Goal: Task Accomplishment & Management: Use online tool/utility

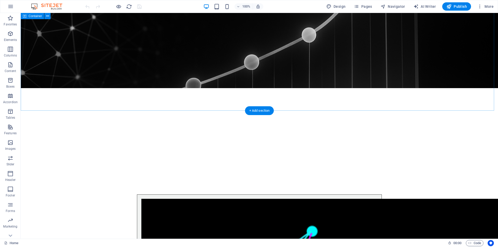
scroll to position [675, 0]
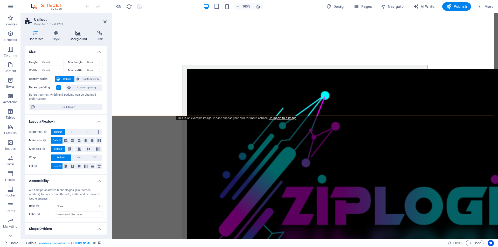
click at [77, 36] on h4 "Background" at bounding box center [79, 36] width 27 height 11
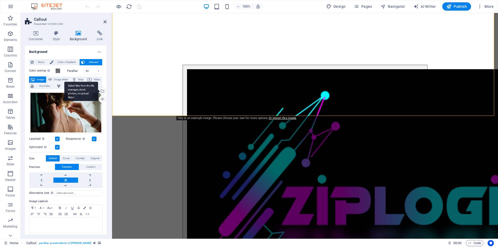
click at [101, 91] on div "Select files from the file manager, stock photos, or upload file(s)" at bounding box center [102, 92] width 8 height 8
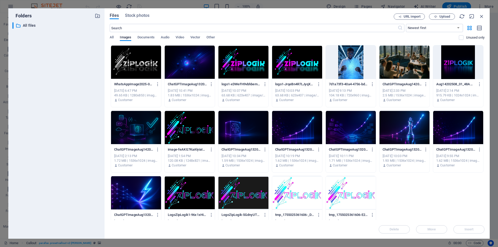
click at [414, 65] on div at bounding box center [405, 62] width 50 height 34
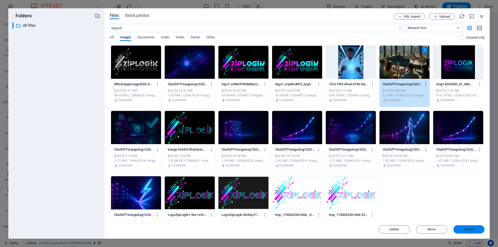
click at [474, 231] on span "Insert" at bounding box center [469, 229] width 9 height 3
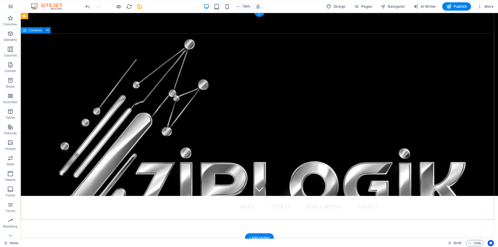
scroll to position [0, 0]
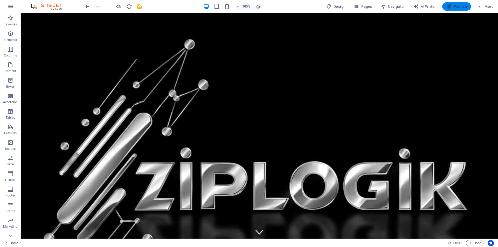
click at [458, 6] on span "Publish" at bounding box center [457, 6] width 21 height 5
checkbox input "false"
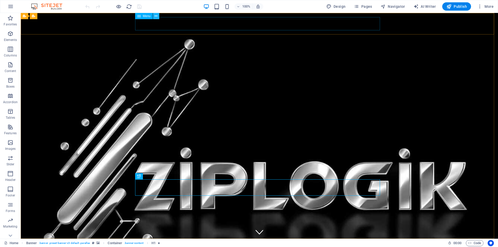
click at [157, 16] on icon at bounding box center [156, 15] width 3 height 5
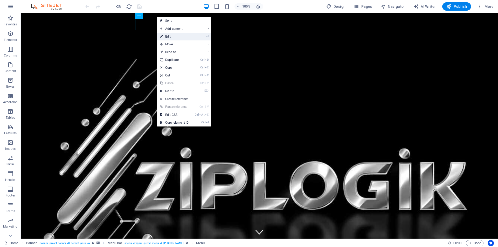
click at [167, 37] on link "⏎ Edit" at bounding box center [174, 37] width 35 height 8
select select
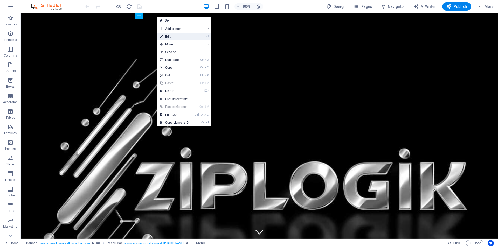
select select
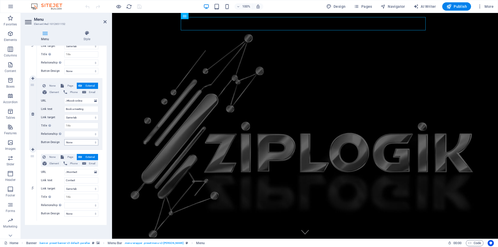
scroll to position [231, 0]
click at [33, 219] on icon at bounding box center [32, 221] width 3 height 4
select select
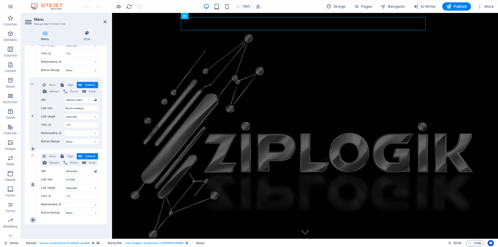
select select
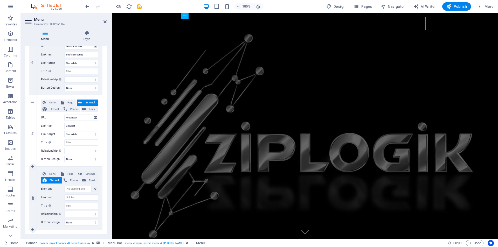
scroll to position [295, 0]
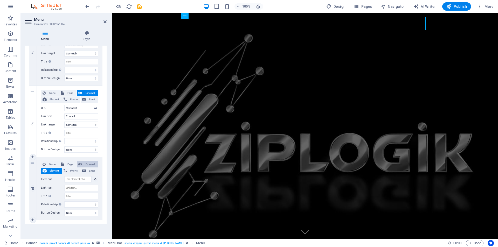
click at [93, 163] on span "External" at bounding box center [90, 164] width 13 height 6
select select
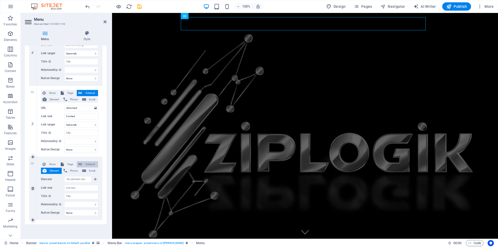
select select
select select "blank"
select select
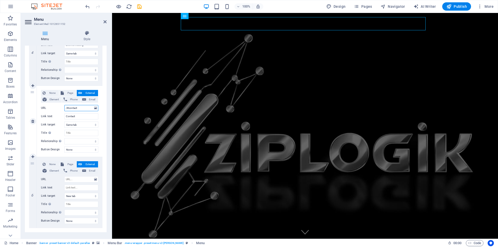
drag, startPoint x: 80, startPoint y: 109, endPoint x: 58, endPoint y: 108, distance: 22.1
click at [58, 108] on div "URL /#contact" at bounding box center [69, 108] width 57 height 6
click at [72, 179] on input "URL" at bounding box center [81, 180] width 34 height 6
paste input "/#contact"
type input "/#contact"
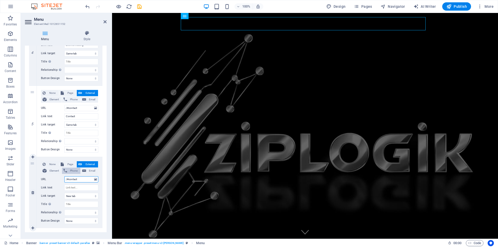
select select
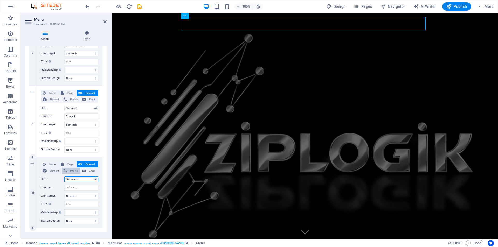
select select
type input "/#"
select select
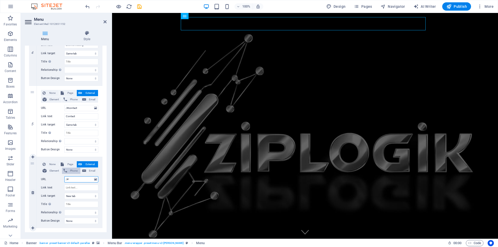
select select
type input "/#l"
select select
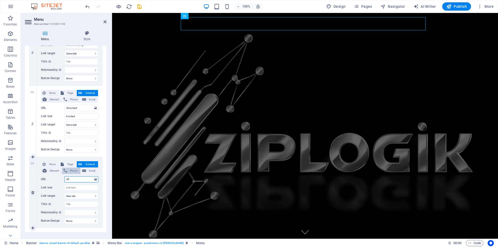
select select
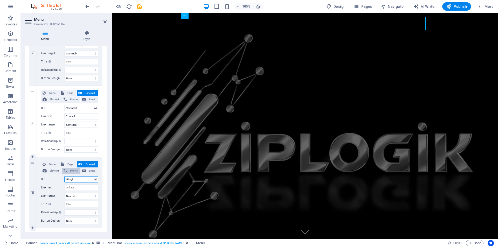
type input "/#login"
select select
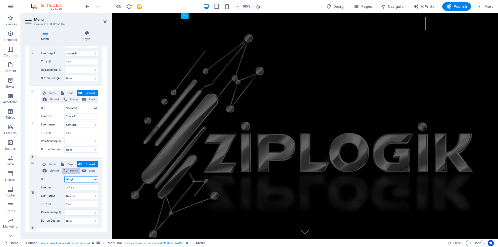
select select
type input "/#login"
click at [77, 187] on input "Link text" at bounding box center [81, 188] width 34 height 6
type input "L"
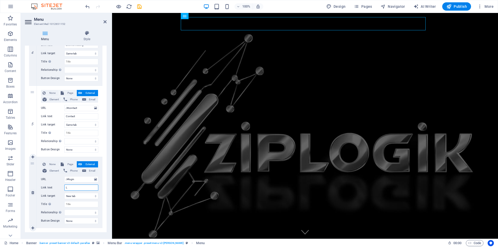
select select
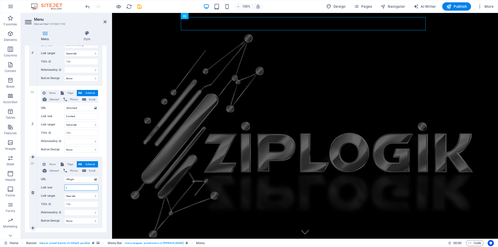
select select
type input "LOGIN"
select select
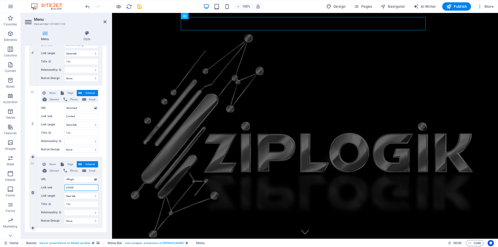
select select
drag, startPoint x: 79, startPoint y: 188, endPoint x: 67, endPoint y: 188, distance: 11.7
click at [67, 188] on input "LOGIN" at bounding box center [81, 188] width 34 height 6
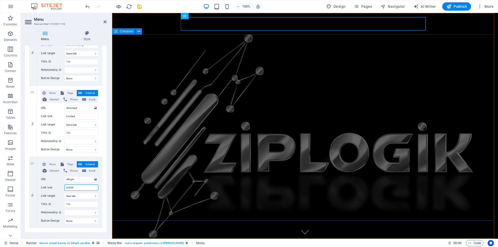
type input "L"
select select
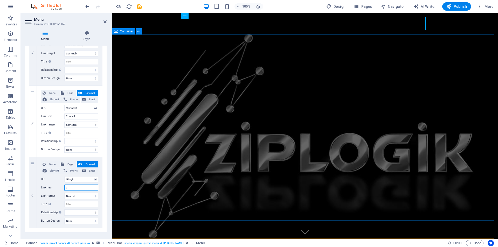
select select
type input "LOGIN"
select select
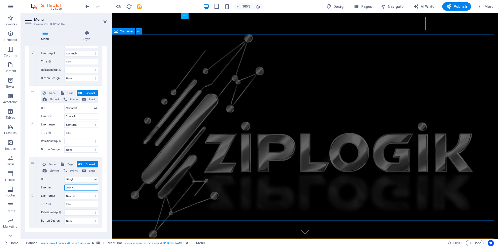
select select
type input "L"
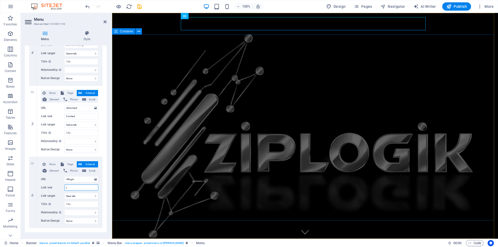
select select
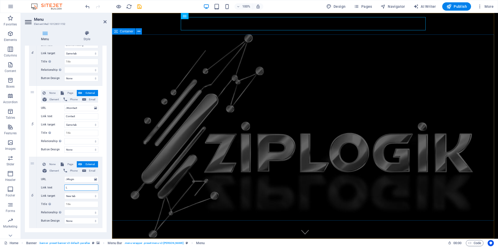
select select
type input "Lo"
select select
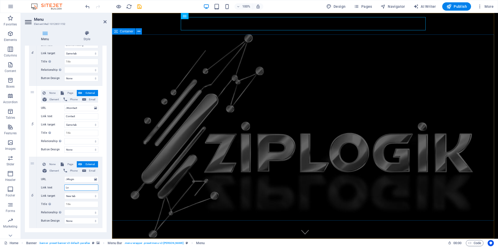
select select
type input "Login Portal"
select select
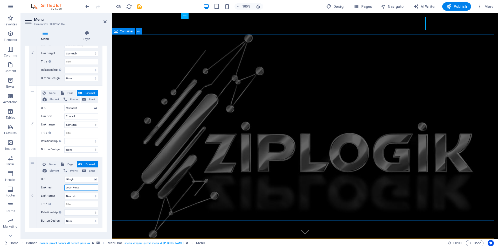
select select
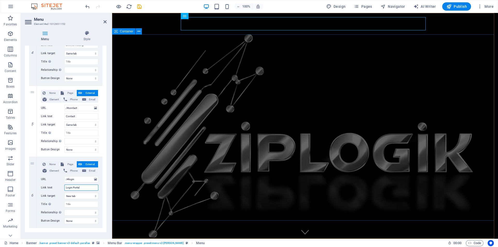
type input "Login Portal"
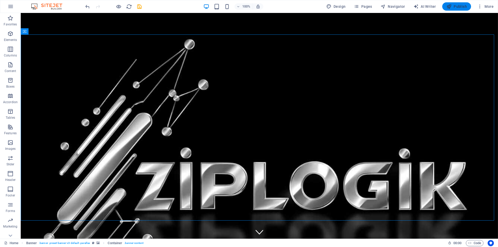
click at [458, 8] on span "Publish" at bounding box center [457, 6] width 21 height 5
checkbox input "false"
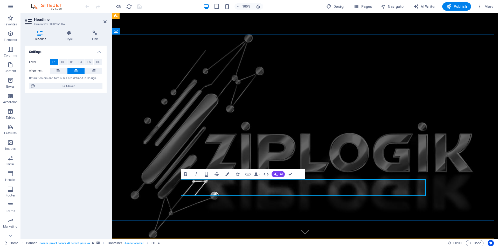
drag, startPoint x: 370, startPoint y: 187, endPoint x: 343, endPoint y: 188, distance: 27.3
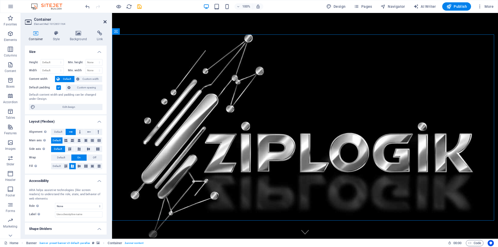
click at [104, 22] on icon at bounding box center [105, 22] width 3 height 4
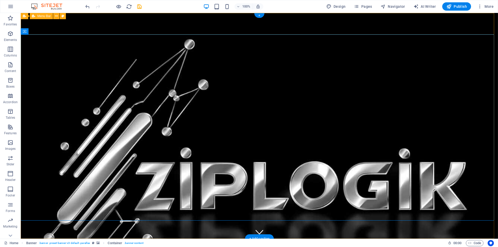
click at [444, 239] on div "Home About Services Book a meeting Contact Login Portal Menu" at bounding box center [260, 250] width 478 height 22
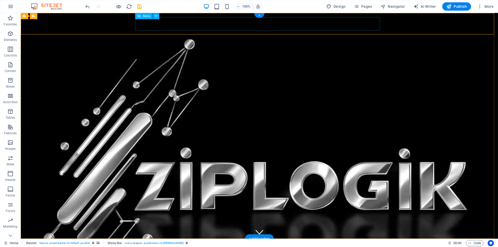
click at [230, 243] on nav "Home About Services Book a meeting Contact Login Portal" at bounding box center [259, 249] width 245 height 13
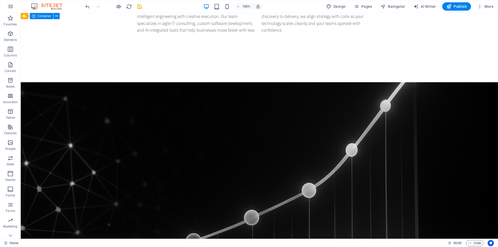
scroll to position [389, 0]
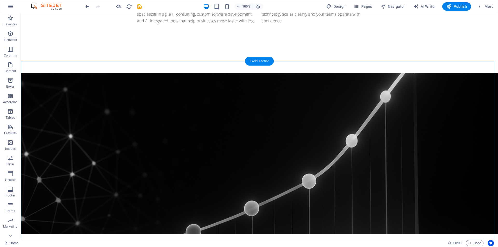
click at [261, 62] on div "+ Add section" at bounding box center [259, 61] width 29 height 9
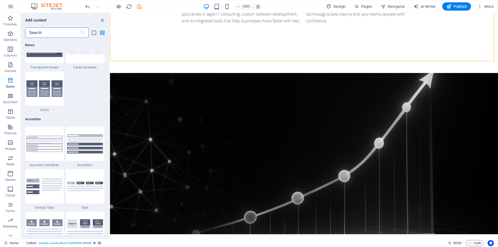
scroll to position [1557, 0]
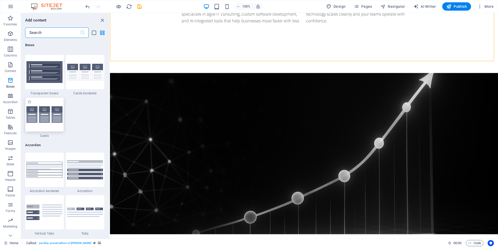
click at [47, 111] on img at bounding box center [44, 114] width 36 height 17
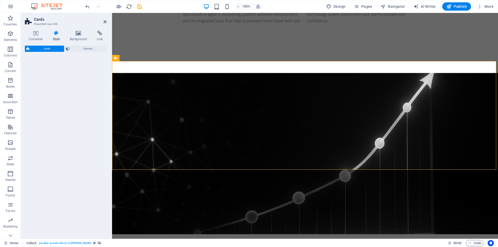
select select "rem"
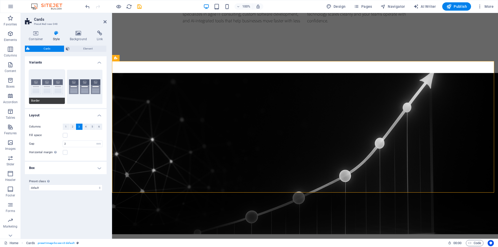
click at [47, 90] on button "Border" at bounding box center [47, 87] width 36 height 34
click at [97, 89] on button "Default" at bounding box center [85, 87] width 36 height 34
click at [139, 58] on icon at bounding box center [140, 57] width 3 height 5
click at [56, 34] on icon at bounding box center [56, 33] width 15 height 5
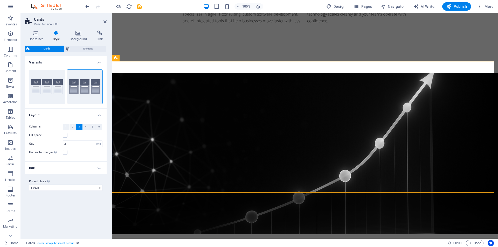
click at [56, 34] on icon at bounding box center [56, 33] width 15 height 5
click at [66, 136] on label at bounding box center [65, 135] width 5 height 5
click at [0, 0] on input "Fill space" at bounding box center [0, 0] width 0 height 0
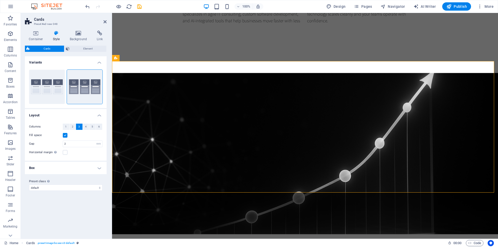
click at [66, 136] on label at bounding box center [65, 135] width 5 height 5
click at [0, 0] on input "Fill space" at bounding box center [0, 0] width 0 height 0
click at [98, 167] on h4 "Box" at bounding box center [66, 168] width 82 height 12
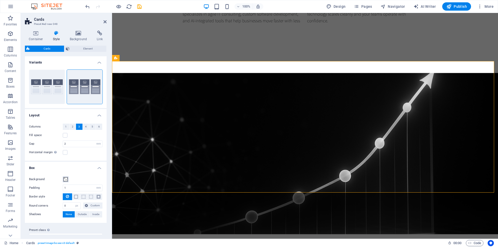
click at [65, 179] on span at bounding box center [66, 180] width 4 height 4
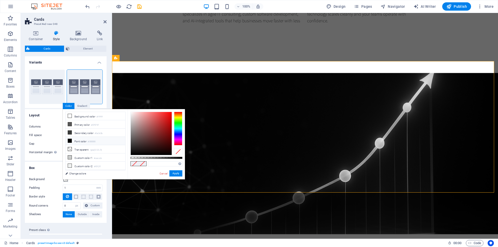
click at [70, 140] on icon at bounding box center [70, 141] width 4 height 4
type input "#000000"
drag, startPoint x: 177, startPoint y: 174, endPoint x: 65, endPoint y: 161, distance: 112.9
click at [177, 174] on button "Apply" at bounding box center [176, 174] width 13 height 6
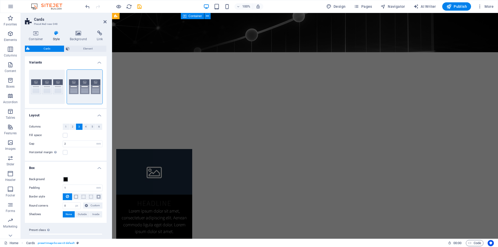
scroll to position [597, 0]
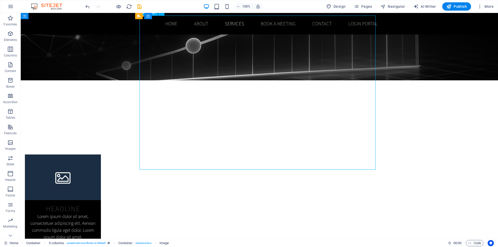
scroll to position [571, 0]
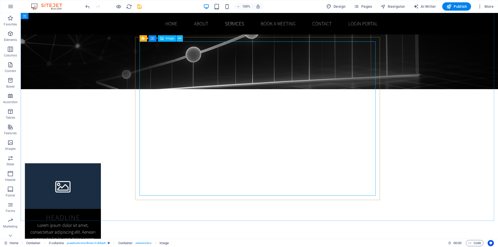
click at [180, 39] on icon at bounding box center [179, 38] width 3 height 5
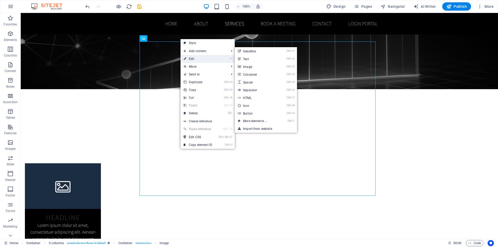
click at [191, 59] on link "⏎ Edit" at bounding box center [198, 59] width 35 height 8
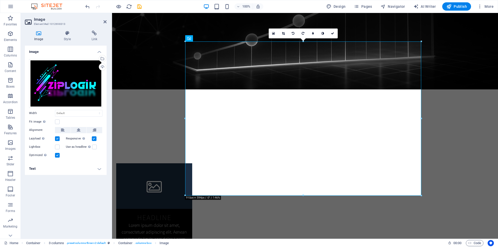
click at [98, 169] on h4 "Text" at bounding box center [66, 169] width 82 height 12
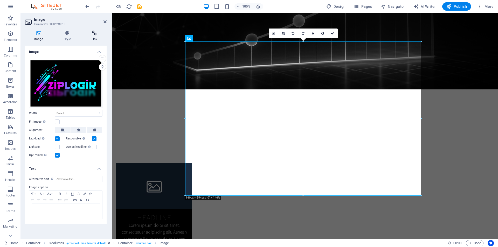
click at [94, 32] on icon at bounding box center [94, 33] width 24 height 5
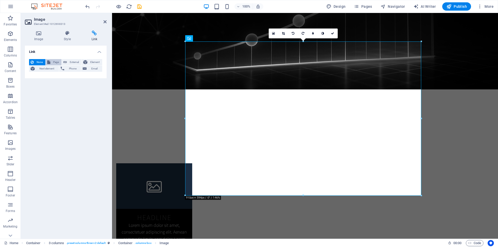
click at [53, 60] on span "Page" at bounding box center [56, 62] width 8 height 6
select select
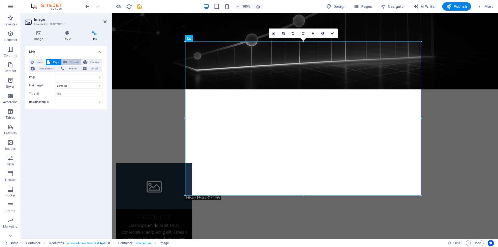
click at [70, 62] on span "External" at bounding box center [74, 62] width 11 height 6
select select "blank"
click at [91, 62] on span "Element" at bounding box center [95, 62] width 12 height 6
click at [38, 67] on span "Next element" at bounding box center [46, 69] width 21 height 6
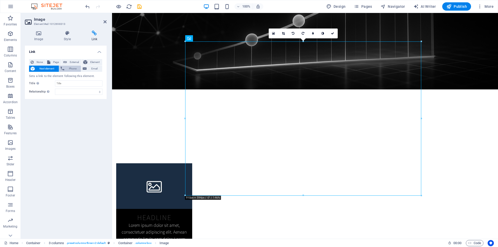
click at [68, 68] on span "Phone" at bounding box center [73, 69] width 14 height 6
click at [91, 68] on span "Email" at bounding box center [94, 69] width 12 height 6
click at [39, 35] on icon at bounding box center [39, 33] width 28 height 5
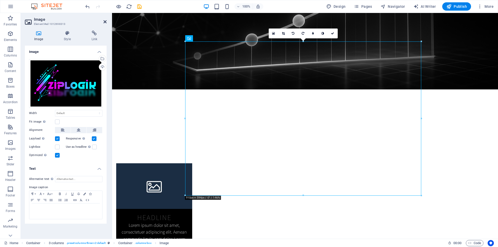
click at [106, 22] on icon at bounding box center [105, 22] width 3 height 4
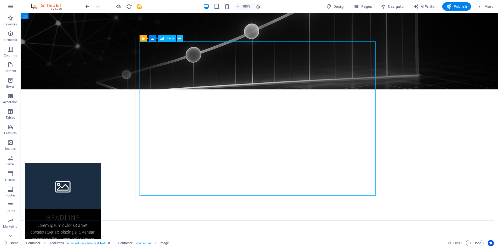
click at [180, 39] on icon at bounding box center [179, 38] width 3 height 5
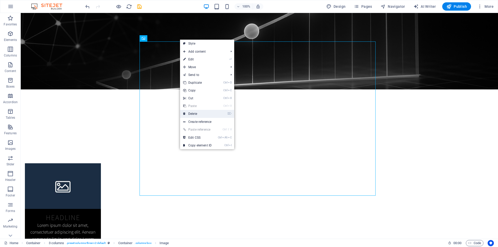
click at [193, 113] on link "⌦ Delete" at bounding box center [197, 114] width 35 height 8
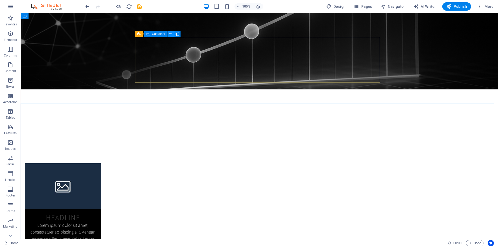
click at [171, 33] on icon at bounding box center [171, 33] width 3 height 5
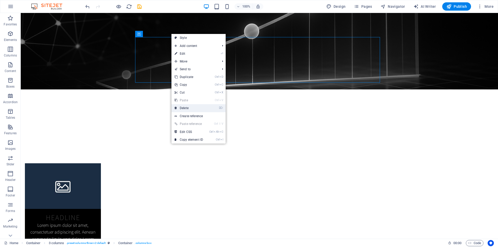
click at [191, 109] on link "⌦ Delete" at bounding box center [189, 108] width 35 height 8
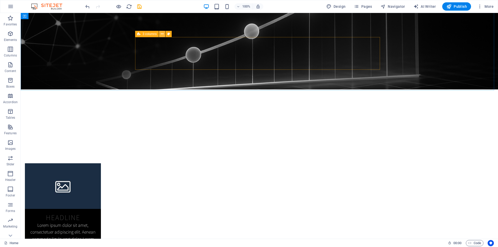
click at [162, 34] on icon at bounding box center [162, 33] width 3 height 5
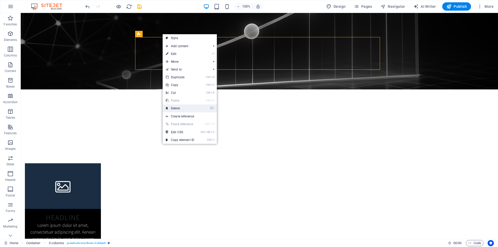
click at [176, 107] on link "⌦ Delete" at bounding box center [180, 109] width 35 height 8
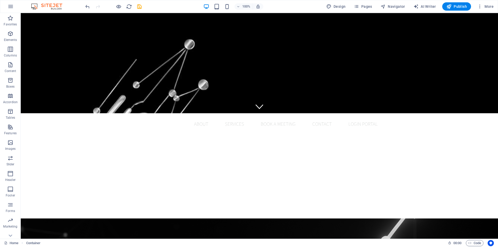
scroll to position [0, 0]
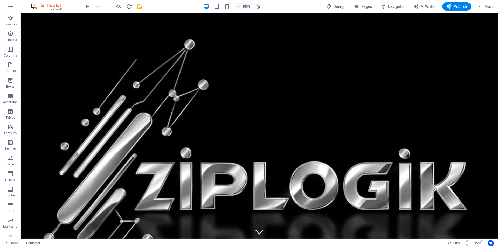
drag, startPoint x: 497, startPoint y: 140, endPoint x: 501, endPoint y: 26, distance: 114.5
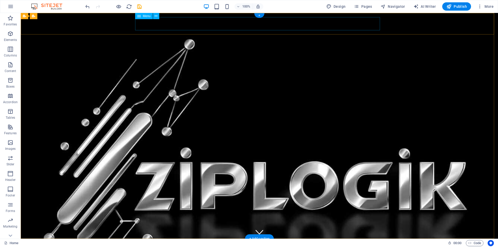
click at [234, 243] on nav "Home About Services Book a meeting Contact Login Portal" at bounding box center [259, 249] width 245 height 13
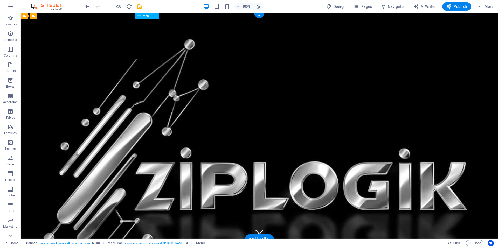
click at [234, 243] on nav "Home About Services Book a meeting Contact Login Portal" at bounding box center [259, 249] width 245 height 13
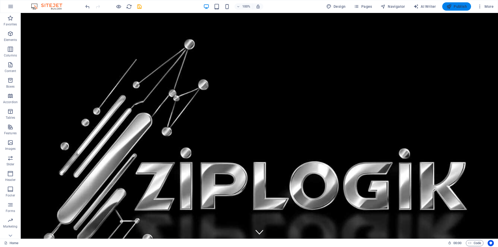
click at [461, 8] on span "Publish" at bounding box center [457, 6] width 21 height 5
checkbox input "false"
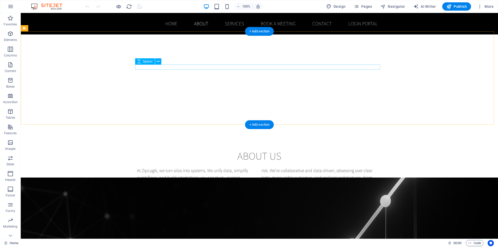
scroll to position [208, 0]
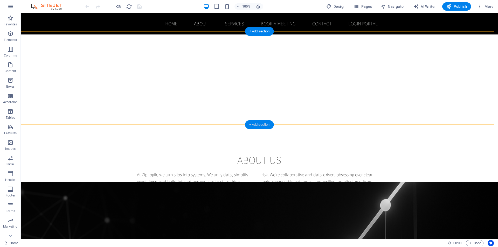
click at [261, 125] on div "+ Add section" at bounding box center [259, 124] width 29 height 9
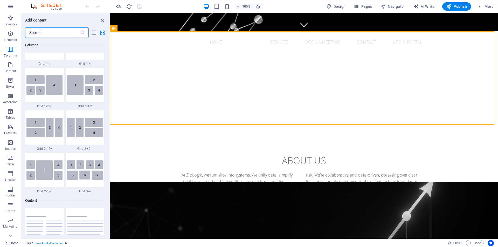
scroll to position [908, 0]
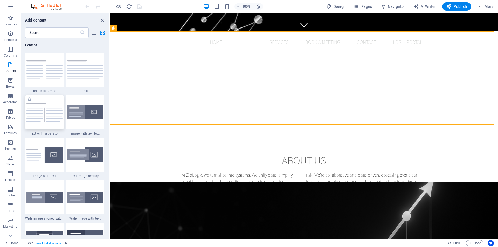
click at [46, 124] on div at bounding box center [44, 112] width 39 height 34
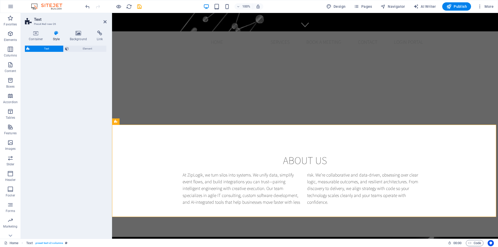
select select "rem"
select select "px"
select select "preset-text-v2-separator"
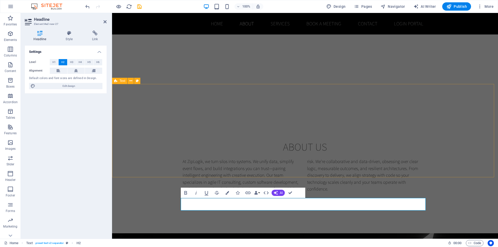
scroll to position [153, 0]
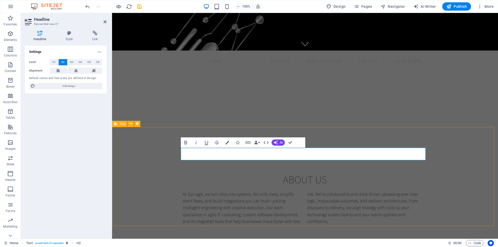
scroll to position [205, 0]
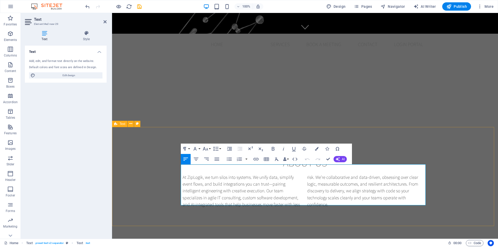
drag, startPoint x: 287, startPoint y: 203, endPoint x: 178, endPoint y: 170, distance: 114.7
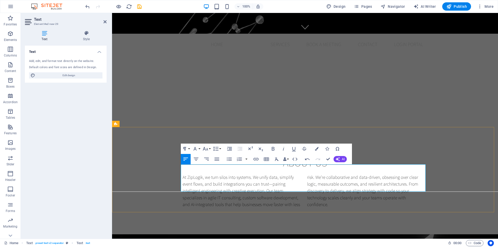
drag, startPoint x: 295, startPoint y: 176, endPoint x: 301, endPoint y: 191, distance: 16.0
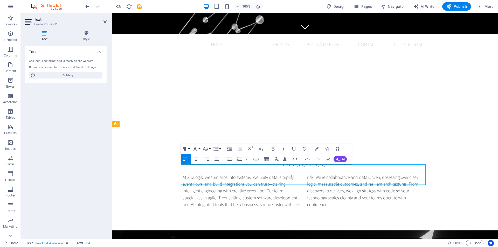
drag, startPoint x: 295, startPoint y: 173, endPoint x: 304, endPoint y: 184, distance: 14.2
drag, startPoint x: 372, startPoint y: 178, endPoint x: 368, endPoint y: 177, distance: 3.8
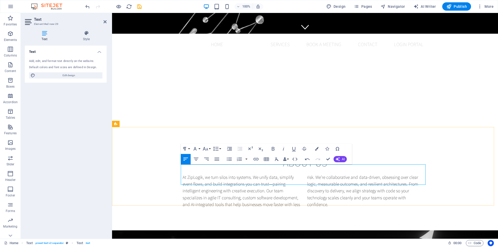
drag, startPoint x: 361, startPoint y: 174, endPoint x: 313, endPoint y: 170, distance: 48.3
drag, startPoint x: 360, startPoint y: 175, endPoint x: 306, endPoint y: 169, distance: 55.1
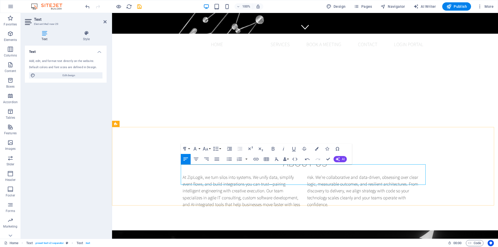
drag, startPoint x: 285, startPoint y: 183, endPoint x: 176, endPoint y: 182, distance: 108.3
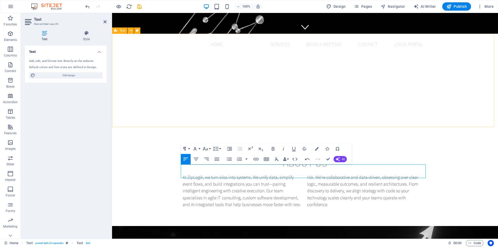
click at [132, 136] on div "About us At ZipLogik, we turn silos into systems. We unify data, simplify event…" at bounding box center [305, 182] width 386 height 93
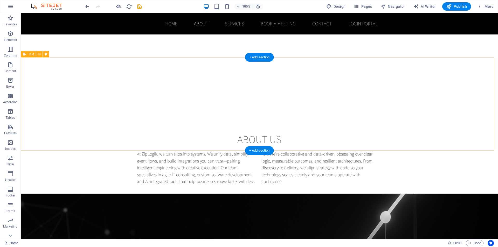
scroll to position [182, 0]
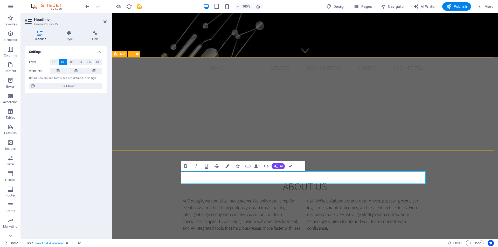
click at [449, 159] on div "About us At ZipLogik, we turn silos into systems. We unify data, simplify event…" at bounding box center [305, 205] width 386 height 93
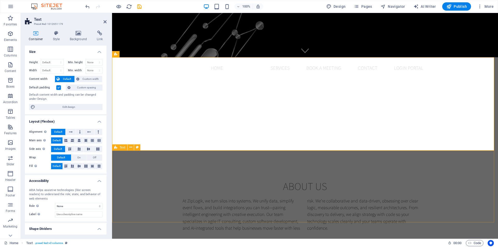
select select "rem"
select select "px"
select select "preset-text-v2-separator"
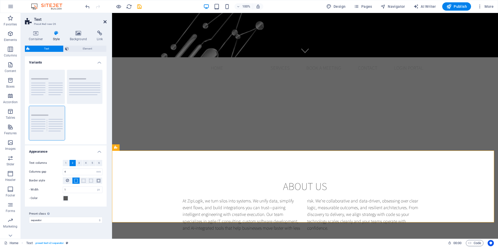
click at [104, 22] on icon at bounding box center [105, 22] width 3 height 4
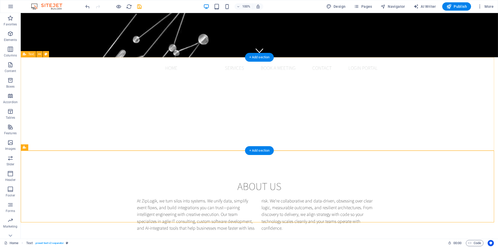
click at [483, 159] on div "About us At ZipLogik, we turn silos into systems. We unify data, simplify event…" at bounding box center [260, 205] width 478 height 93
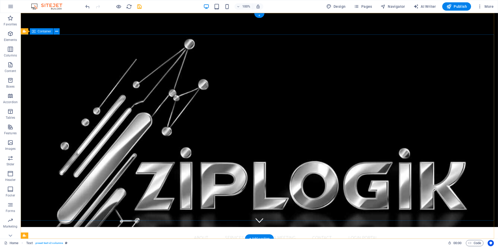
scroll to position [0, 0]
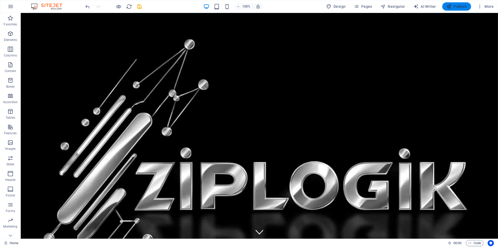
click at [458, 4] on span "Publish" at bounding box center [457, 6] width 21 height 5
checkbox input "false"
click at [454, 6] on span "Publish" at bounding box center [457, 6] width 21 height 5
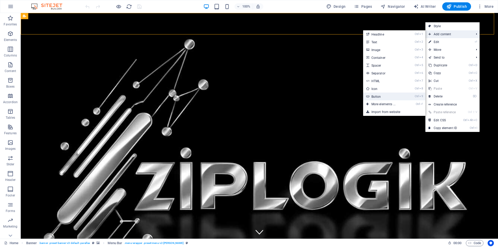
click at [375, 95] on link "Ctrl 9 Button" at bounding box center [384, 97] width 43 height 8
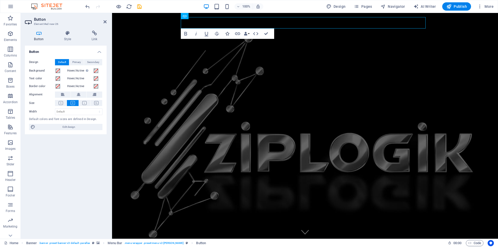
click at [227, 34] on icon "button" at bounding box center [228, 34] width 4 height 4
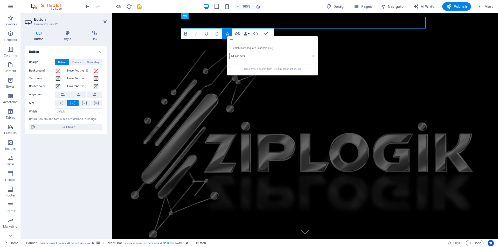
click at [241, 56] on select "All icon sets... IcoFont Ionicons FontAwesome Brands FontAwesome Duotone FontAw…" at bounding box center [272, 56] width 87 height 6
click at [244, 48] on input "search" at bounding box center [272, 48] width 87 height 6
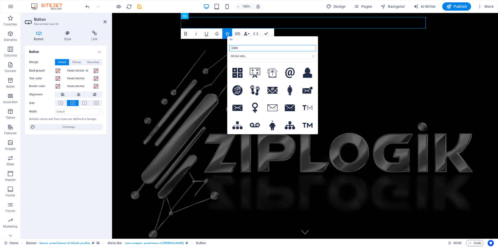
type input "EMAIL"
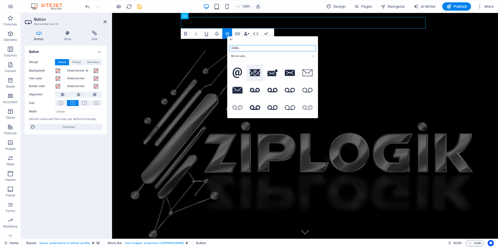
click at [259, 71] on icon at bounding box center [255, 72] width 10 height 7
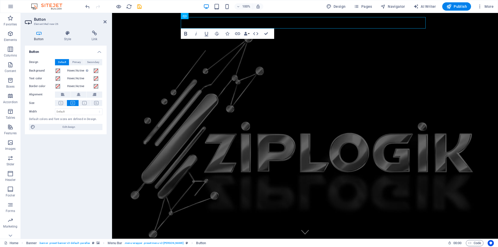
click at [185, 33] on icon "button" at bounding box center [185, 34] width 3 height 4
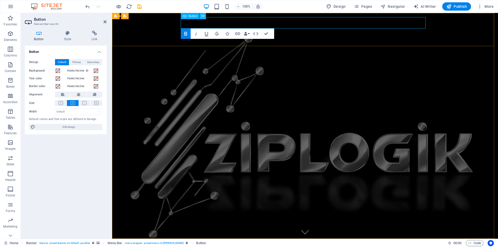
click at [202, 17] on icon at bounding box center [203, 15] width 3 height 5
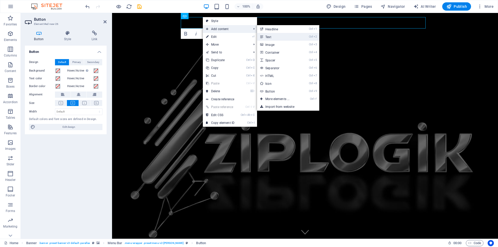
click at [267, 36] on link "Ctrl 2 Text" at bounding box center [278, 37] width 43 height 8
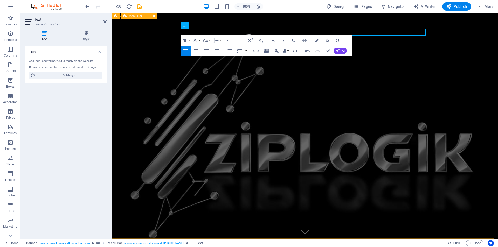
drag, startPoint x: 197, startPoint y: 32, endPoint x: 177, endPoint y: 32, distance: 19.7
drag, startPoint x: 190, startPoint y: 33, endPoint x: 175, endPoint y: 31, distance: 14.9
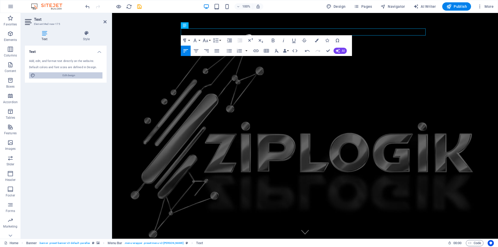
click at [74, 74] on span "Edit design" at bounding box center [69, 75] width 64 height 6
select select "rem"
select select "200"
select select "px"
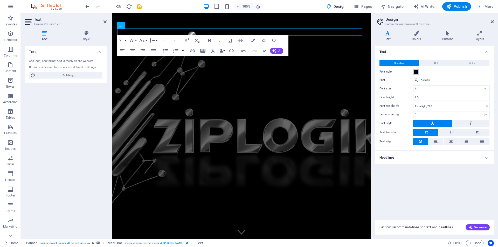
click at [416, 72] on span at bounding box center [416, 72] width 4 height 4
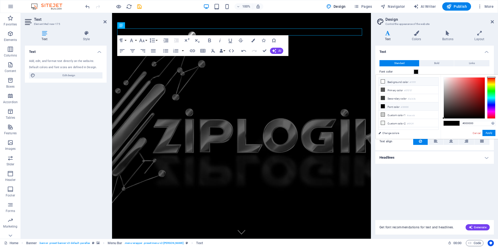
click at [384, 81] on icon at bounding box center [383, 82] width 4 height 4
type input "#ffffff"
click at [384, 81] on icon at bounding box center [383, 82] width 4 height 4
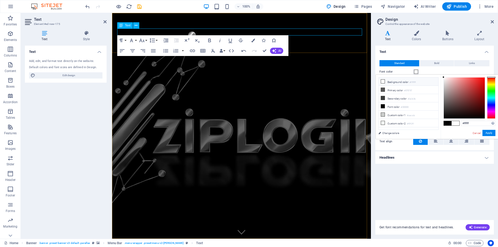
drag, startPoint x: 128, startPoint y: 32, endPoint x: 114, endPoint y: 32, distance: 14.0
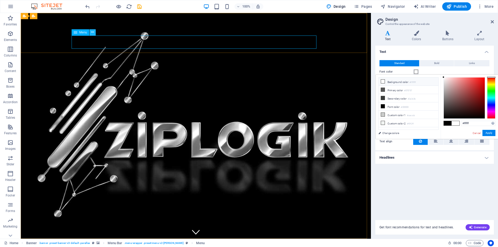
click at [93, 33] on icon at bounding box center [92, 32] width 3 height 5
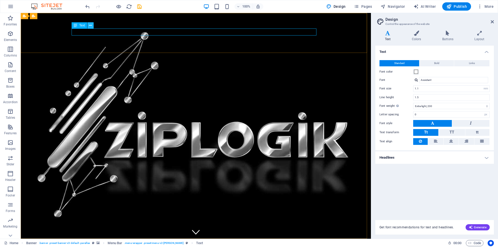
click at [91, 26] on icon at bounding box center [90, 25] width 3 height 5
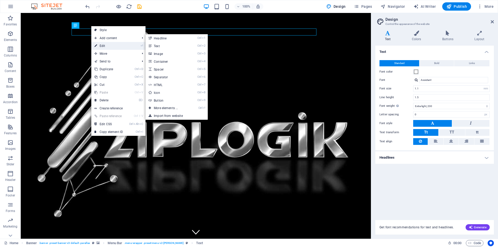
click at [97, 45] on icon at bounding box center [95, 46] width 3 height 8
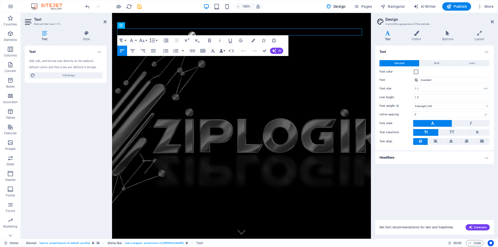
drag, startPoint x: 156, startPoint y: 32, endPoint x: 221, endPoint y: 45, distance: 66.3
copy p "sales@ziplogik.com"
click at [136, 26] on icon at bounding box center [136, 25] width 3 height 5
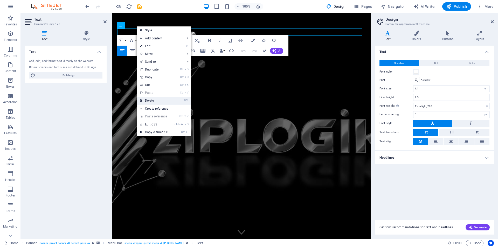
click at [154, 98] on link "⌦ Delete" at bounding box center [154, 101] width 35 height 8
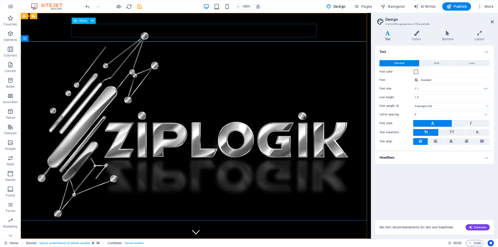
click at [75, 21] on icon at bounding box center [76, 21] width 4 height 6
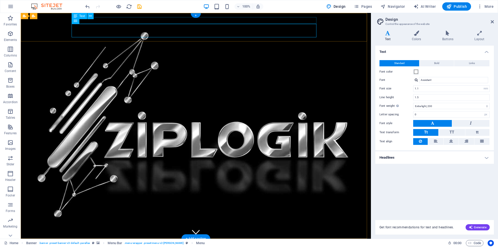
click at [109, 243] on div "sales@ziplogik.com" at bounding box center [195, 246] width 245 height 7
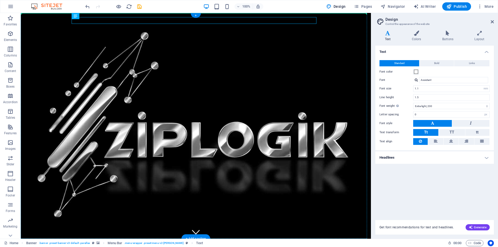
drag, startPoint x: 78, startPoint y: 19, endPoint x: 320, endPoint y: 21, distance: 242.0
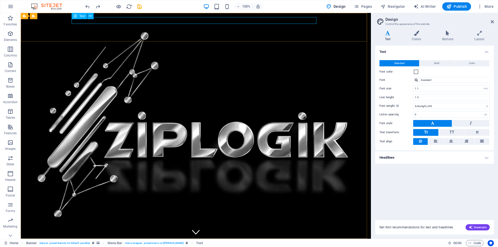
click at [76, 16] on icon at bounding box center [76, 16] width 4 height 6
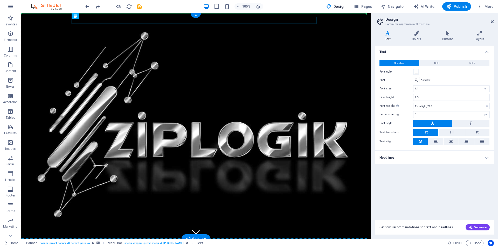
drag, startPoint x: 97, startPoint y: 29, endPoint x: 233, endPoint y: 93, distance: 150.5
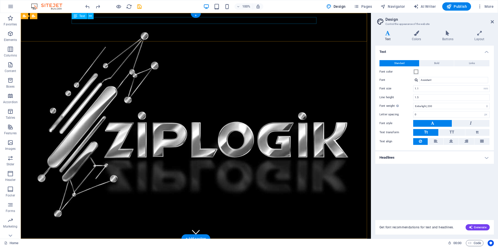
click at [104, 243] on div "sales@ziplogik.com" at bounding box center [195, 246] width 245 height 7
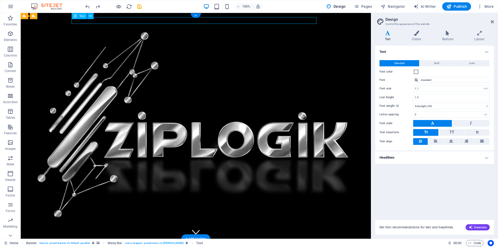
click at [104, 243] on div "sales@ziplogik.com" at bounding box center [195, 246] width 245 height 7
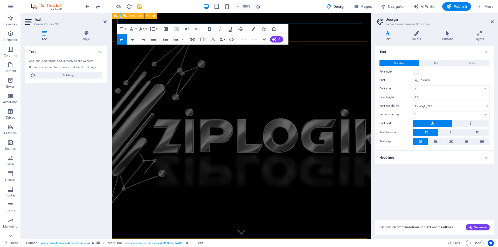
drag, startPoint x: 156, startPoint y: 22, endPoint x: 116, endPoint y: 20, distance: 40.5
click at [136, 30] on button "Font Family" at bounding box center [133, 29] width 10 height 10
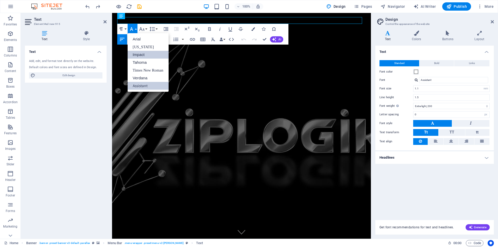
click at [137, 55] on link "Impact" at bounding box center [148, 55] width 41 height 8
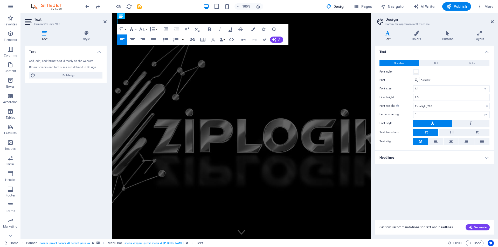
click at [137, 30] on button "Font Family" at bounding box center [133, 29] width 10 height 10
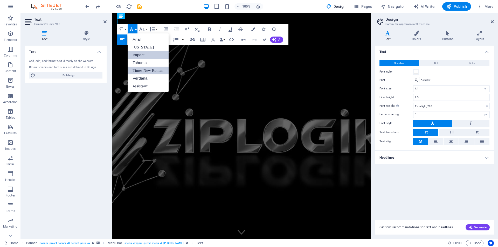
click at [141, 72] on link "Times New Roman" at bounding box center [148, 71] width 41 height 8
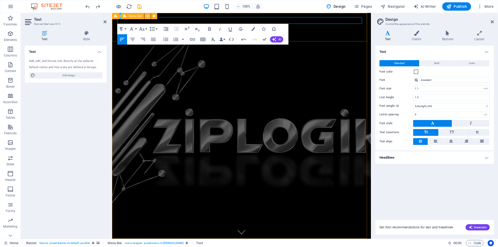
click at [146, 15] on icon at bounding box center [147, 15] width 3 height 5
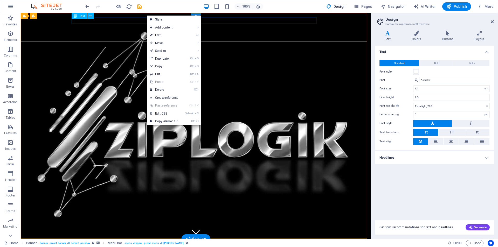
click at [103, 243] on div "sales@ziplogik.com" at bounding box center [195, 246] width 245 height 7
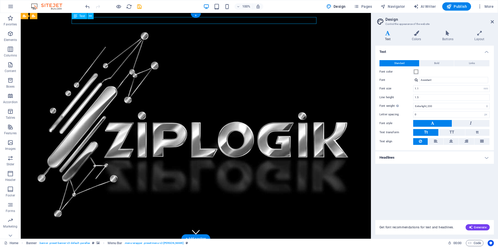
click at [103, 243] on div "sales@ziplogik.com" at bounding box center [195, 246] width 245 height 7
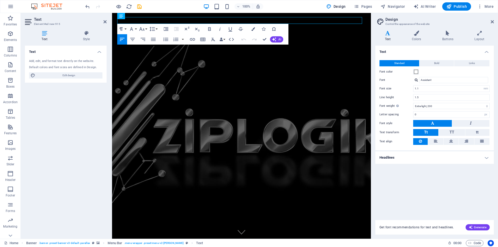
drag, startPoint x: 156, startPoint y: 23, endPoint x: 102, endPoint y: 19, distance: 53.6
click at [145, 15] on span "Text" at bounding box center [146, 16] width 6 height 3
click at [136, 28] on button "Font Family" at bounding box center [133, 29] width 10 height 10
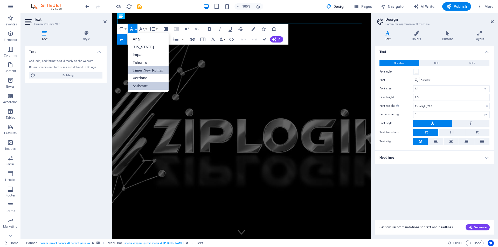
click at [139, 85] on link "Assistant" at bounding box center [148, 86] width 41 height 8
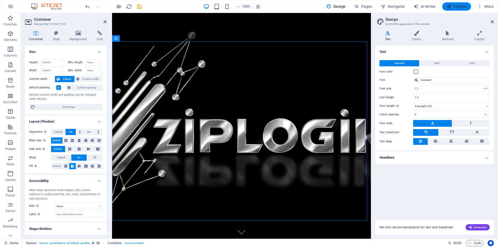
click at [458, 8] on span "Publish" at bounding box center [457, 6] width 21 height 5
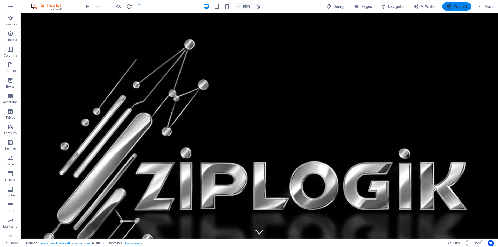
click at [458, 8] on span "Publish" at bounding box center [457, 6] width 21 height 5
checkbox input "false"
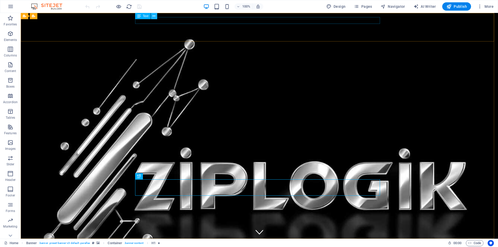
click at [153, 15] on icon at bounding box center [154, 15] width 3 height 5
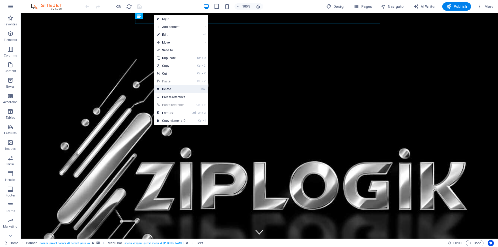
click at [164, 90] on link "⌦ Delete" at bounding box center [171, 89] width 35 height 8
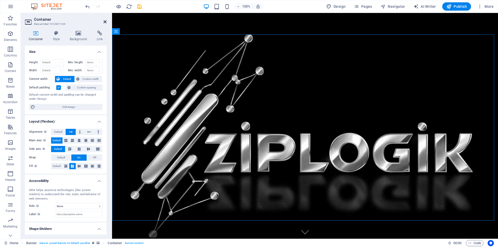
click at [104, 22] on icon at bounding box center [105, 22] width 3 height 4
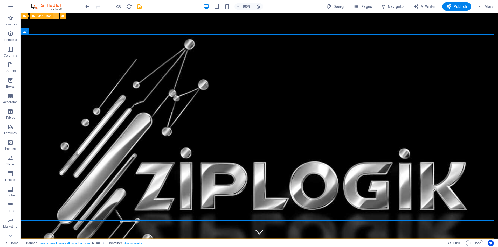
click at [57, 17] on icon at bounding box center [56, 15] width 3 height 5
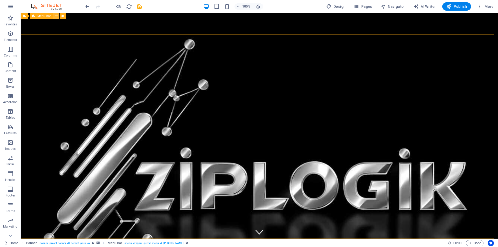
click at [56, 17] on icon at bounding box center [56, 15] width 3 height 5
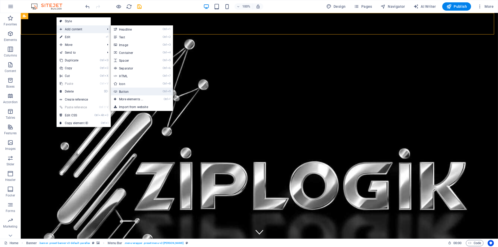
click at [126, 92] on link "Ctrl 9 Button" at bounding box center [132, 92] width 43 height 8
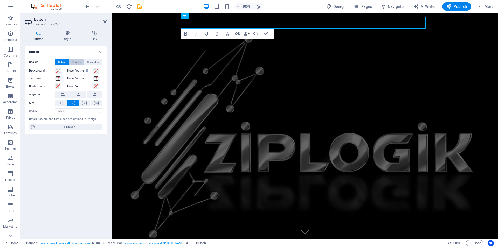
click at [76, 62] on span "Primary" at bounding box center [76, 62] width 9 height 6
click at [98, 61] on span "Secondary" at bounding box center [93, 62] width 12 height 6
click at [82, 61] on button "Primary" at bounding box center [76, 62] width 15 height 6
click at [61, 60] on span "Default" at bounding box center [62, 62] width 8 height 6
click at [39, 34] on icon at bounding box center [39, 33] width 28 height 5
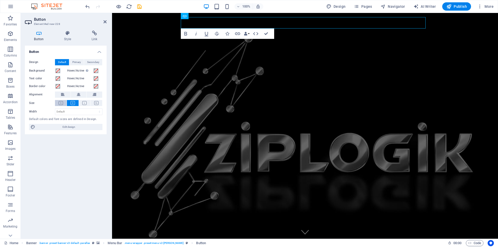
click at [60, 104] on icon at bounding box center [61, 103] width 4 height 4
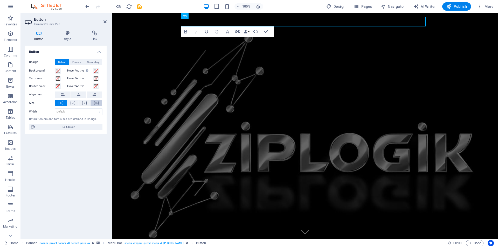
click at [97, 104] on icon at bounding box center [96, 103] width 4 height 4
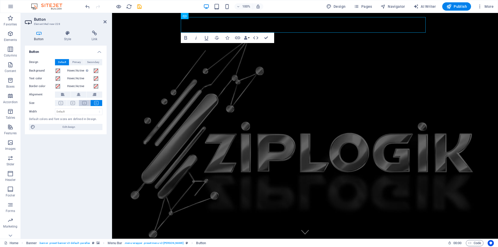
click at [85, 103] on icon at bounding box center [84, 103] width 4 height 4
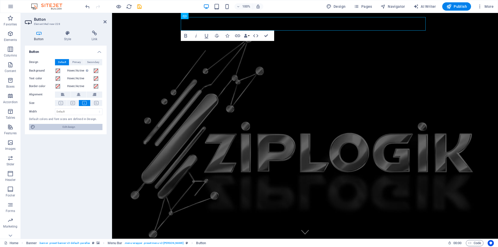
click at [69, 127] on span "Edit design" at bounding box center [69, 127] width 64 height 6
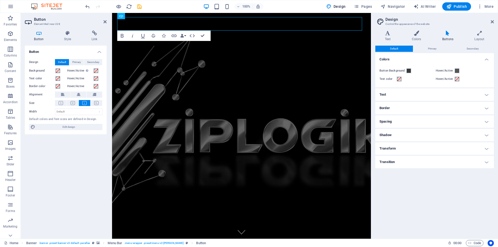
click at [448, 33] on icon at bounding box center [448, 33] width 30 height 5
click at [447, 36] on icon at bounding box center [448, 33] width 30 height 5
click at [482, 35] on icon at bounding box center [479, 33] width 29 height 5
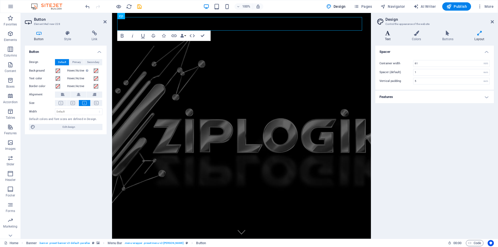
click at [389, 34] on icon at bounding box center [388, 33] width 25 height 5
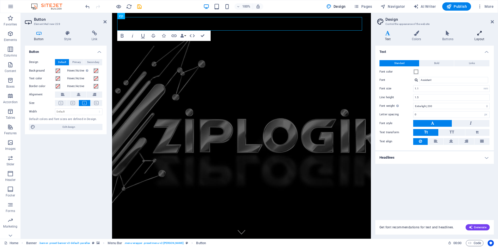
click at [480, 34] on icon at bounding box center [479, 33] width 29 height 5
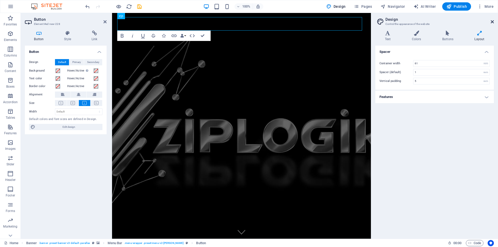
click at [492, 21] on icon at bounding box center [492, 22] width 3 height 4
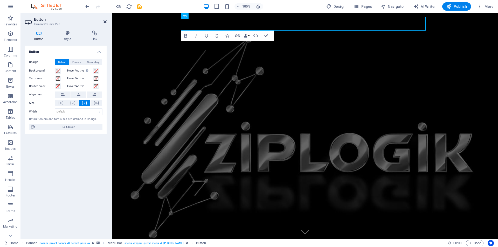
drag, startPoint x: 106, startPoint y: 21, endPoint x: 85, endPoint y: 8, distance: 24.3
click at [106, 21] on icon at bounding box center [105, 22] width 3 height 4
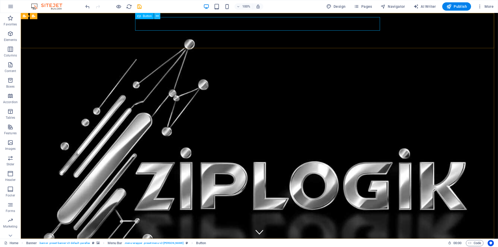
click at [157, 16] on icon at bounding box center [157, 15] width 3 height 5
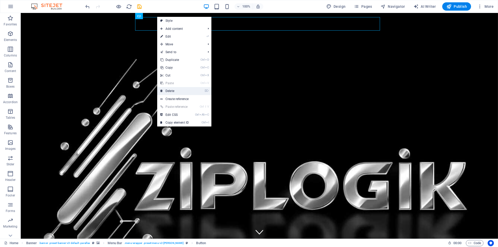
click at [175, 90] on link "⌦ Delete" at bounding box center [174, 91] width 35 height 8
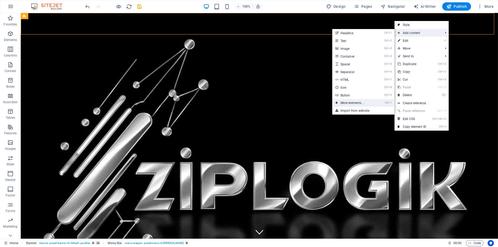
click at [351, 102] on link "Ctrl ⏎ More elements ..." at bounding box center [354, 103] width 43 height 8
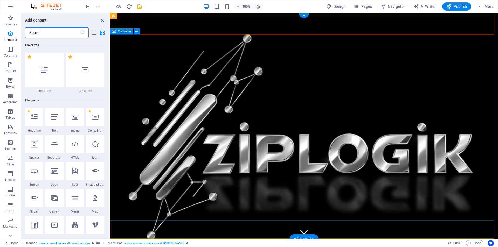
scroll to position [55, 0]
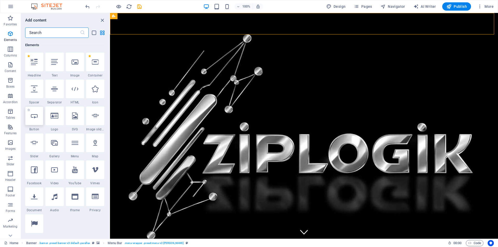
click at [33, 118] on icon at bounding box center [34, 116] width 7 height 7
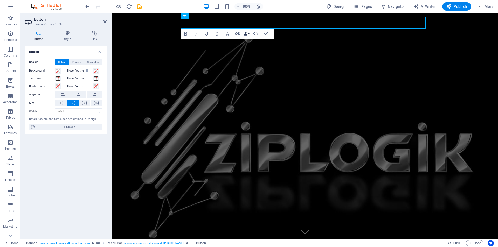
click at [249, 34] on button "Data Bindings" at bounding box center [246, 34] width 7 height 10
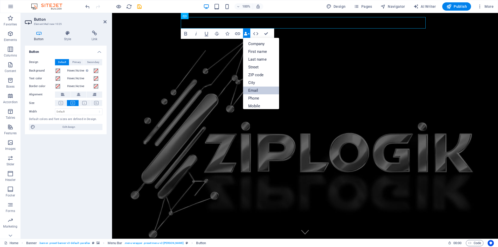
click at [253, 90] on link "Email" at bounding box center [261, 91] width 36 height 8
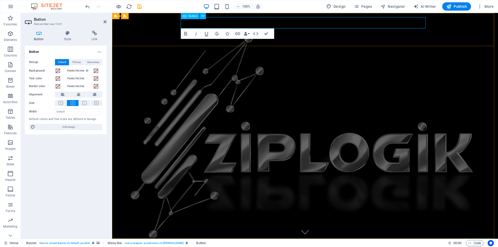
click at [225, 246] on span "[EMAIL_ADDRESS]" at bounding box center [207, 249] width 33 height 6
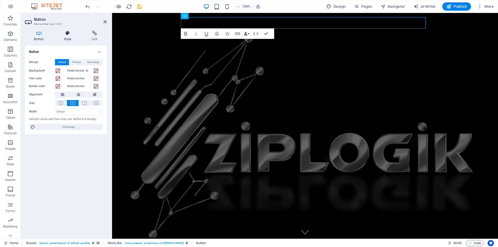
click at [66, 33] on icon at bounding box center [67, 33] width 25 height 5
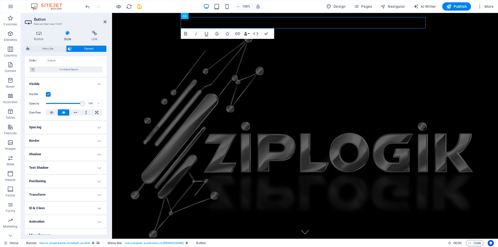
scroll to position [41, 0]
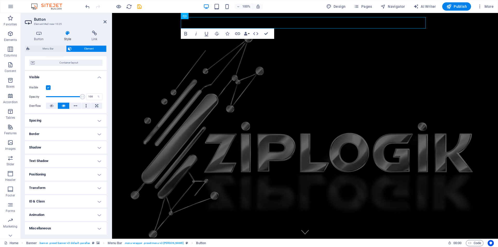
click at [45, 216] on h4 "Animation" at bounding box center [66, 215] width 82 height 12
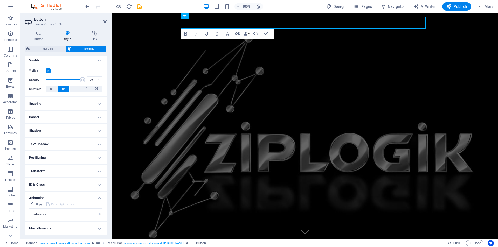
click at [42, 200] on h4 "Animation" at bounding box center [66, 196] width 82 height 9
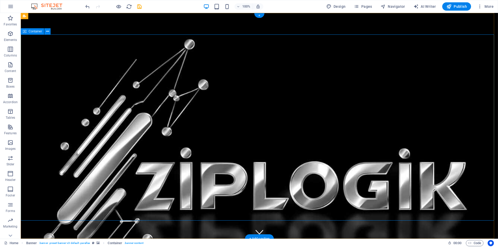
click at [452, 239] on div "Home About Services Book a meeting Contact Login Portal Menu" at bounding box center [260, 250] width 478 height 22
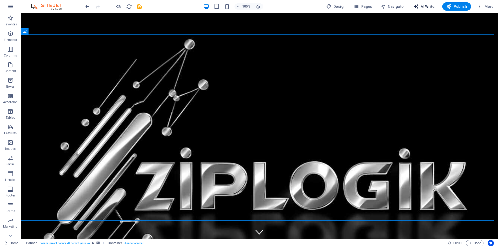
click at [428, 7] on span "AI Writer" at bounding box center [425, 6] width 23 height 5
select select "English"
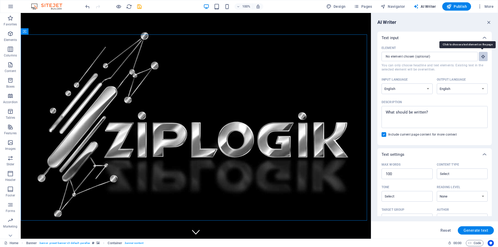
click at [481, 57] on icon "button" at bounding box center [483, 56] width 5 height 5
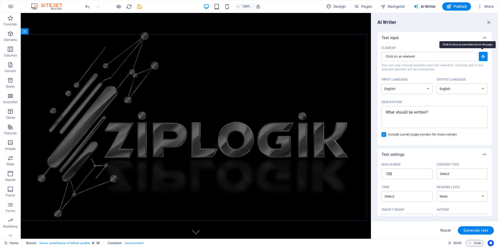
click at [481, 57] on icon "button" at bounding box center [483, 56] width 5 height 5
click at [431, 9] on span "AI Writer" at bounding box center [425, 6] width 23 height 5
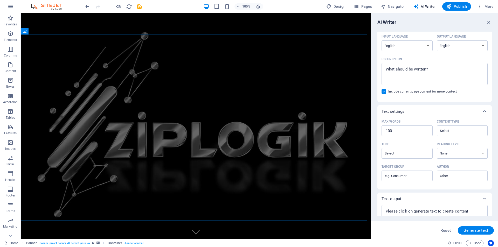
scroll to position [36, 0]
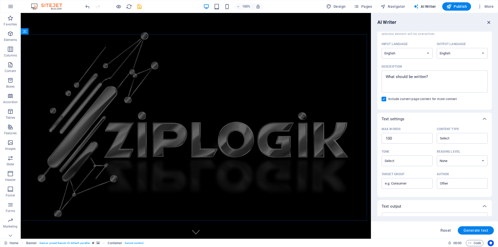
click at [489, 22] on icon "button" at bounding box center [490, 22] width 6 height 6
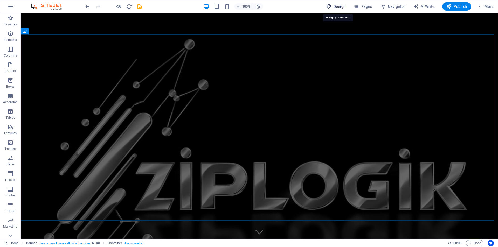
click at [341, 7] on span "Design" at bounding box center [336, 6] width 19 height 5
select select "rem"
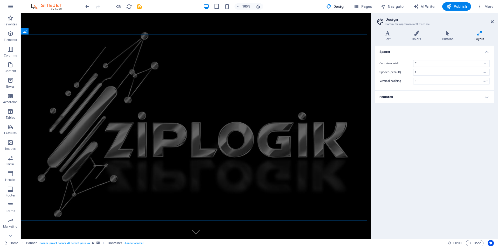
click at [484, 99] on h4 "Features" at bounding box center [435, 97] width 119 height 12
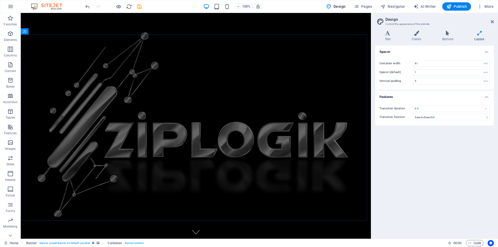
click at [484, 99] on h4 "Features" at bounding box center [435, 95] width 119 height 9
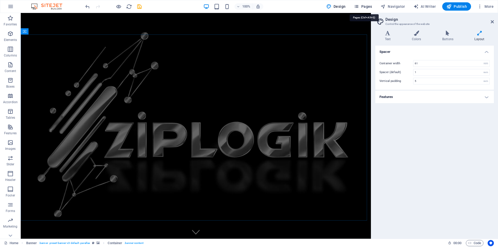
click at [356, 8] on icon "button" at bounding box center [356, 6] width 5 height 5
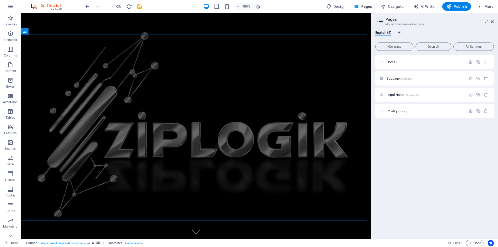
click at [482, 7] on icon "button" at bounding box center [480, 6] width 5 height 5
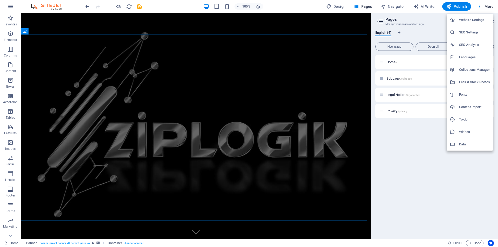
click at [426, 143] on div at bounding box center [249, 123] width 498 height 247
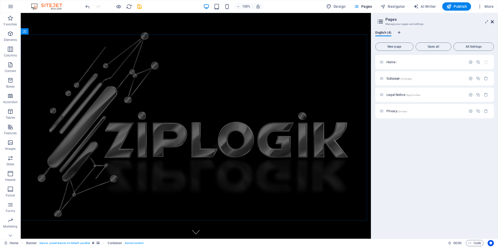
click at [494, 21] on icon at bounding box center [492, 22] width 3 height 4
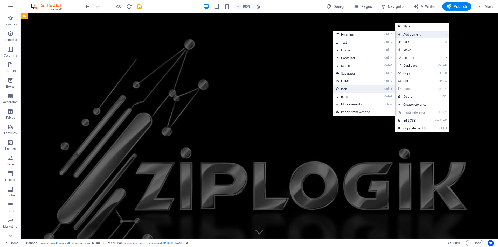
click at [343, 89] on link "Ctrl 8 Icon" at bounding box center [354, 89] width 43 height 8
select select "xMidYMid"
select select "px"
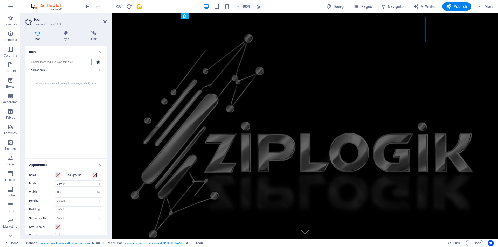
click at [40, 62] on input "search" at bounding box center [60, 62] width 63 height 6
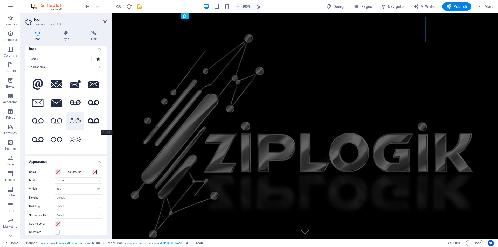
scroll to position [0, 0]
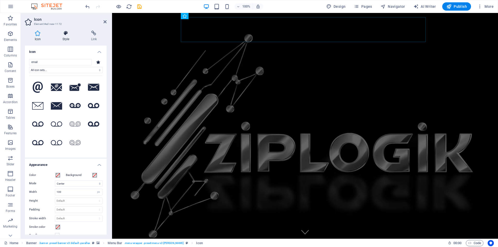
type input "email"
click at [65, 34] on icon at bounding box center [66, 33] width 26 height 5
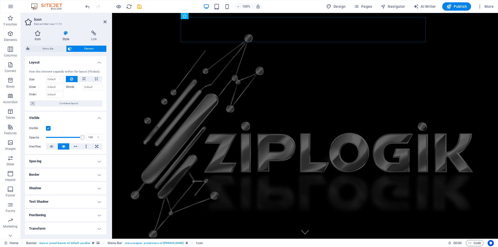
click at [41, 36] on icon at bounding box center [38, 33] width 26 height 5
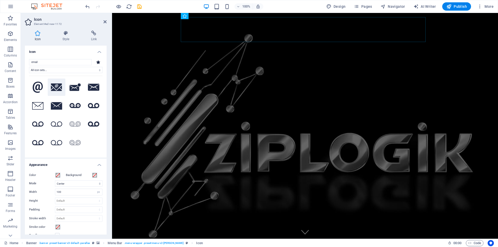
click at [56, 90] on icon at bounding box center [56, 88] width 11 height 8
click at [200, 15] on icon at bounding box center [200, 15] width 3 height 5
click at [39, 106] on icon at bounding box center [37, 106] width 11 height 8
click at [200, 17] on icon at bounding box center [200, 15] width 3 height 5
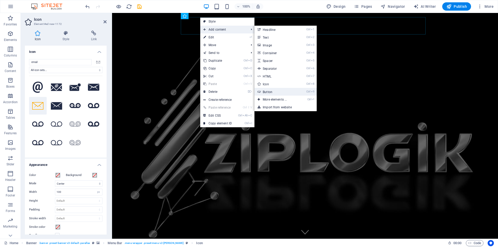
click at [272, 93] on link "Ctrl 9 Button" at bounding box center [276, 92] width 43 height 8
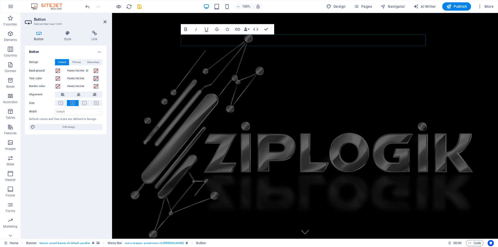
click at [96, 79] on span at bounding box center [96, 79] width 4 height 4
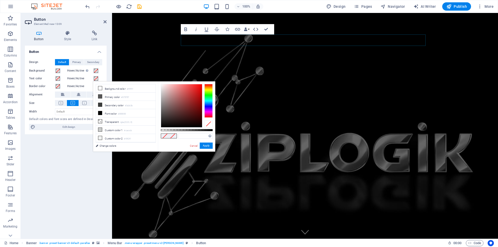
click at [96, 78] on span at bounding box center [96, 79] width 4 height 4
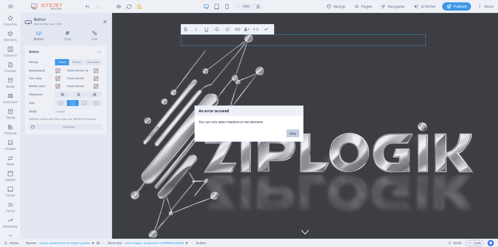
click at [292, 135] on button "Okay" at bounding box center [293, 134] width 13 height 8
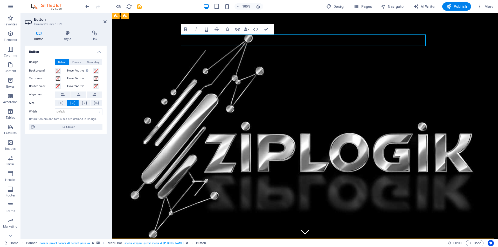
drag, startPoint x: 219, startPoint y: 40, endPoint x: 188, endPoint y: 38, distance: 30.4
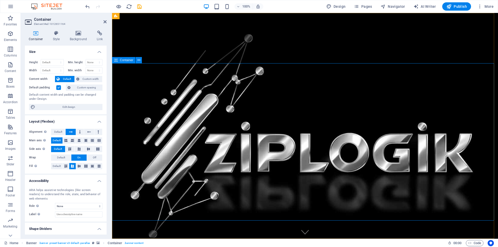
click at [106, 20] on icon at bounding box center [105, 22] width 3 height 4
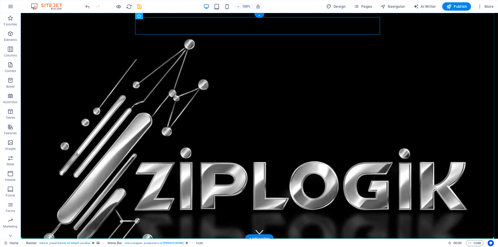
drag, startPoint x: 150, startPoint y: 25, endPoint x: 348, endPoint y: 132, distance: 224.8
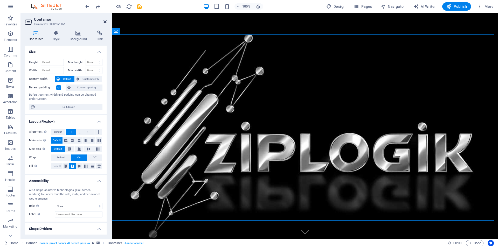
click at [106, 21] on icon at bounding box center [105, 22] width 3 height 4
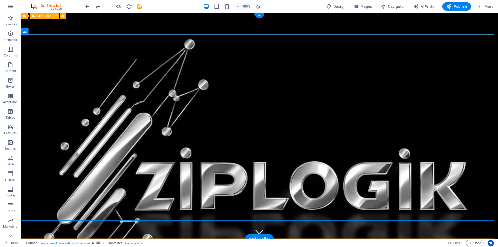
click at [106, 239] on div "Home About Services Book a meeting Contact Login Portal Menu" at bounding box center [260, 250] width 478 height 22
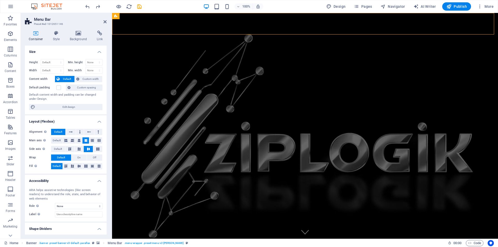
click at [107, 22] on aside "Menu Bar Preset #ed-1012651146 Container Style Background Link Size Height Defa…" at bounding box center [66, 126] width 91 height 226
click at [105, 22] on icon at bounding box center [105, 22] width 3 height 4
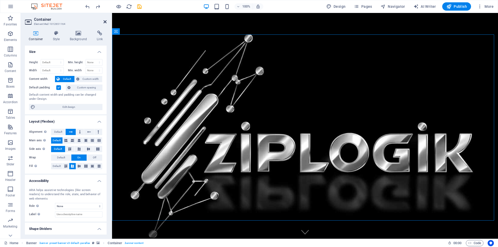
drag, startPoint x: 105, startPoint y: 22, endPoint x: 86, endPoint y: 9, distance: 23.3
click at [105, 22] on icon at bounding box center [105, 22] width 3 height 4
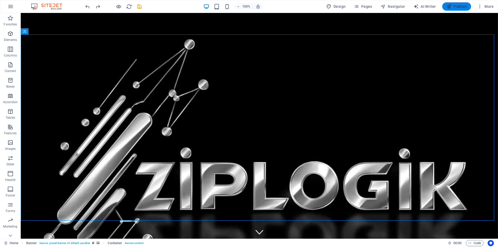
click at [460, 6] on span "Publish" at bounding box center [457, 6] width 21 height 5
checkbox input "false"
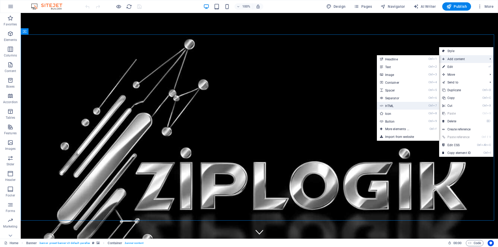
click at [381, 106] on icon at bounding box center [381, 106] width 3 height 8
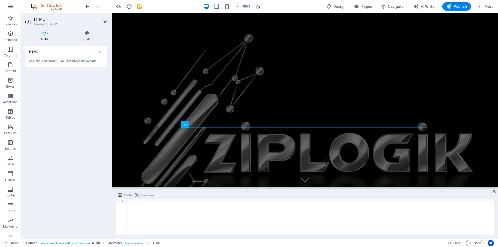
click at [160, 207] on div at bounding box center [311, 221] width 368 height 43
drag, startPoint x: 160, startPoint y: 207, endPoint x: 135, endPoint y: 206, distance: 25.2
click at [135, 206] on div at bounding box center [311, 221] width 368 height 43
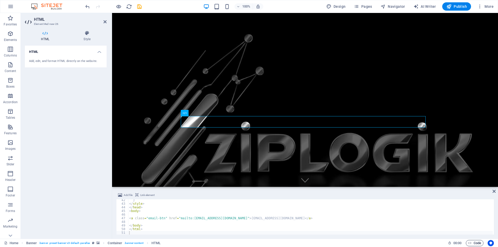
click at [477, 244] on span "Code" at bounding box center [475, 243] width 13 height 6
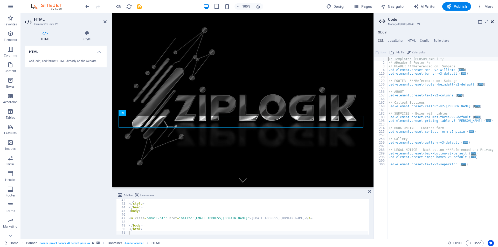
click at [493, 21] on icon at bounding box center [492, 22] width 3 height 4
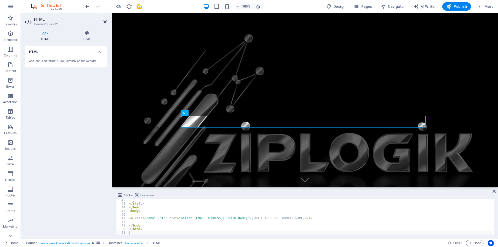
click at [104, 22] on icon at bounding box center [105, 22] width 3 height 4
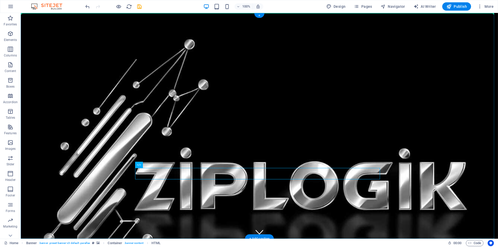
drag, startPoint x: 154, startPoint y: 172, endPoint x: 370, endPoint y: 72, distance: 238.0
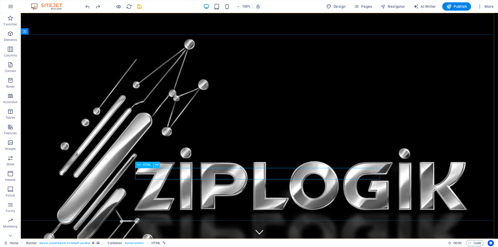
click at [157, 165] on icon at bounding box center [157, 165] width 3 height 5
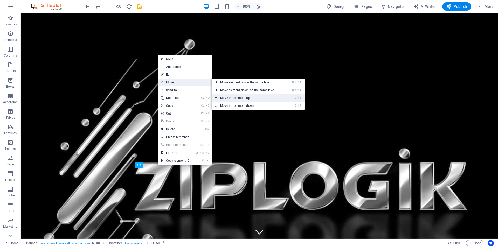
click at [232, 95] on link "Ctrl ⬆ Move the element up" at bounding box center [248, 98] width 73 height 8
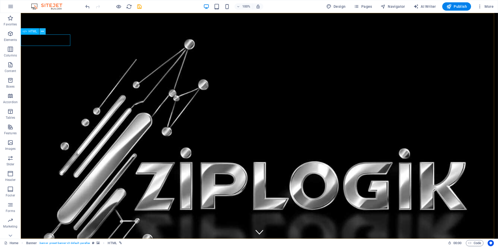
click at [43, 30] on icon at bounding box center [42, 31] width 3 height 5
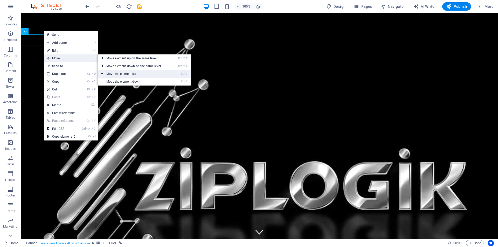
click at [133, 74] on link "Ctrl ⬆ Move the element up" at bounding box center [134, 74] width 73 height 8
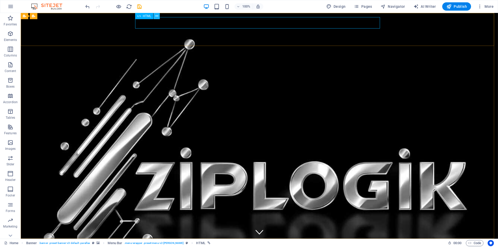
click at [156, 17] on icon at bounding box center [157, 15] width 3 height 5
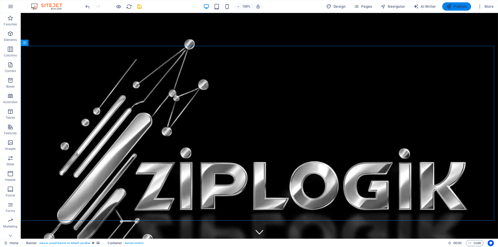
click at [458, 5] on span "Publish" at bounding box center [457, 6] width 21 height 5
checkbox input "false"
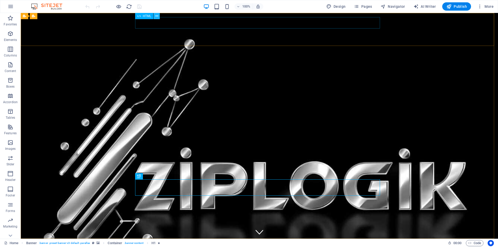
click at [156, 16] on icon at bounding box center [157, 15] width 3 height 5
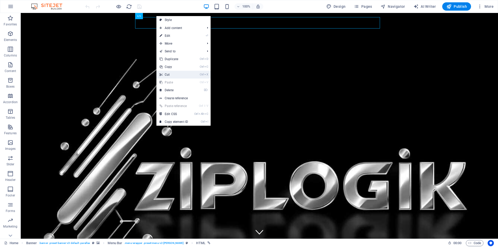
click at [172, 74] on link "Ctrl X Cut" at bounding box center [174, 75] width 35 height 8
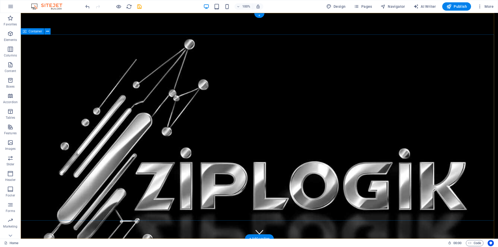
click at [261, 15] on div "+" at bounding box center [259, 15] width 10 height 5
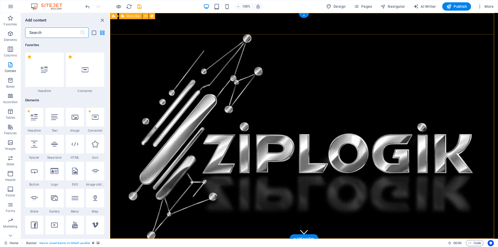
scroll to position [908, 0]
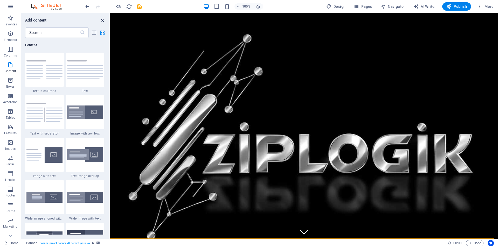
click at [102, 19] on icon "close panel" at bounding box center [102, 20] width 6 height 6
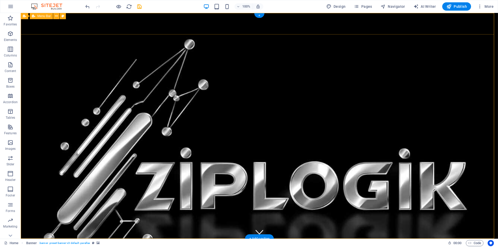
click at [414, 239] on div "Home About Services Book a meeting Contact Login Portal Menu" at bounding box center [260, 250] width 478 height 22
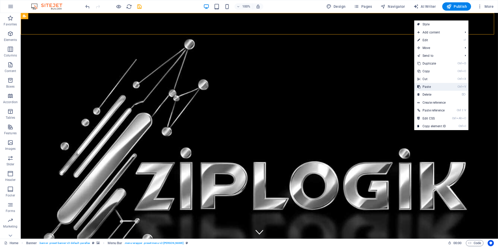
click at [436, 84] on link "Ctrl V Paste" at bounding box center [432, 87] width 35 height 8
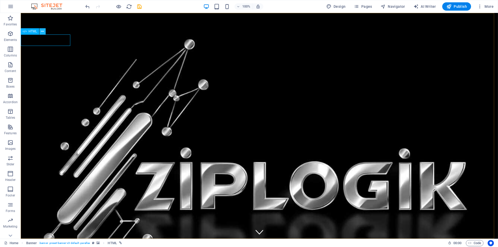
click at [42, 32] on icon at bounding box center [42, 31] width 3 height 5
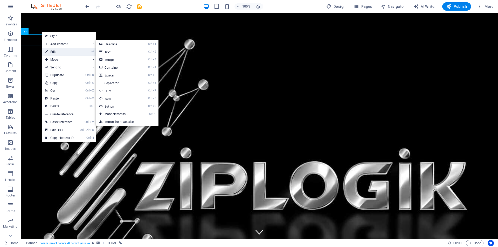
click at [51, 50] on link "⏎ Edit" at bounding box center [59, 52] width 35 height 8
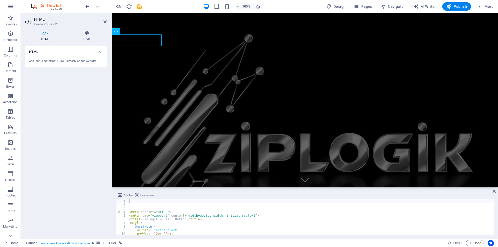
click at [150, 195] on span "Link element" at bounding box center [147, 195] width 14 height 6
click at [86, 33] on icon at bounding box center [86, 33] width 39 height 5
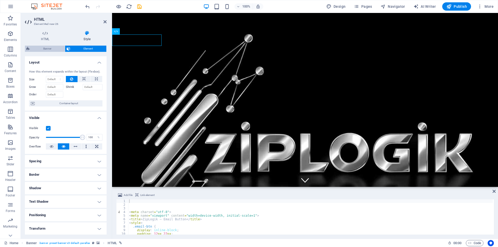
click at [51, 49] on span "Banner" at bounding box center [47, 49] width 32 height 6
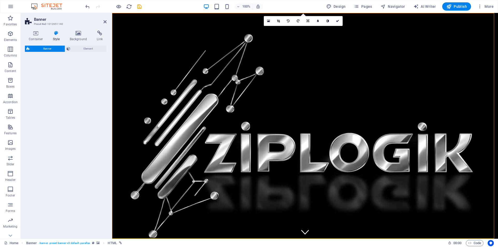
select select "px"
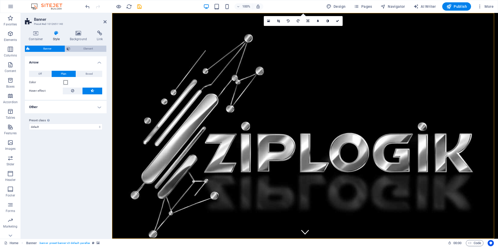
click at [87, 46] on span "Element" at bounding box center [88, 49] width 33 height 6
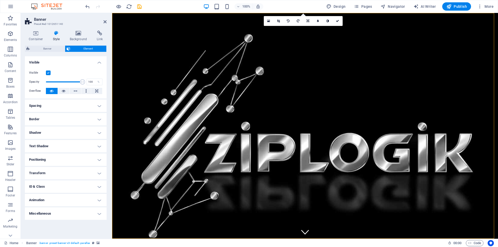
click at [66, 105] on h4 "Spacing" at bounding box center [66, 106] width 82 height 12
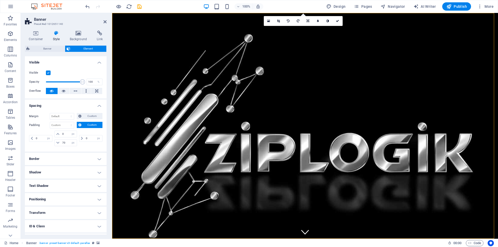
click at [66, 105] on h4 "Spacing" at bounding box center [66, 104] width 82 height 9
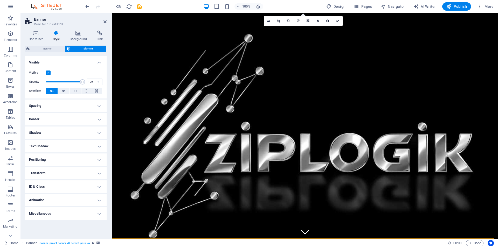
click at [47, 200] on h4 "Animation" at bounding box center [66, 200] width 82 height 12
click at [50, 217] on select "Don't animate Show / Hide Slide up/down Zoom in/out Slide left to right Slide r…" at bounding box center [65, 216] width 73 height 6
select select "fade"
click at [29, 213] on select "Don't animate Show / Hide Slide up/down Zoom in/out Slide left to right Slide r…" at bounding box center [65, 216] width 73 height 6
select select "scroll"
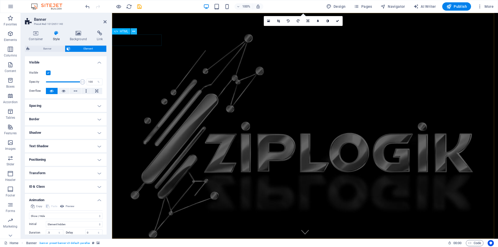
click at [134, 30] on icon at bounding box center [133, 31] width 3 height 5
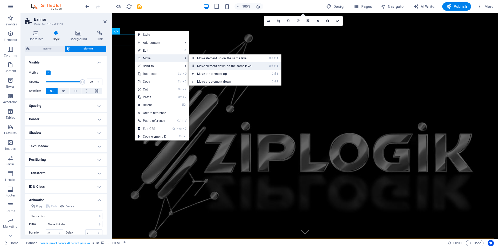
click at [198, 64] on link "Ctrl ⇧ ⬇ Move element down on the same level" at bounding box center [225, 66] width 73 height 8
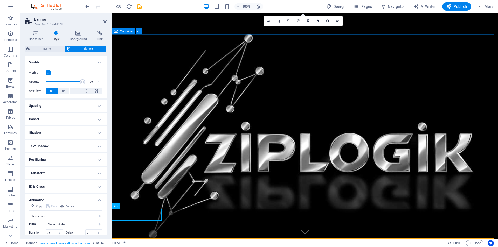
click at [462, 5] on span "Publish" at bounding box center [457, 6] width 21 height 5
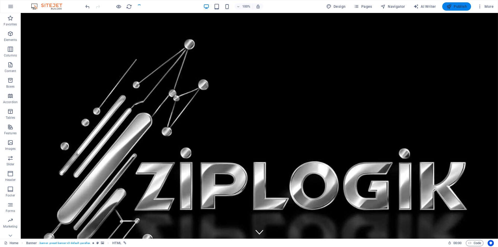
checkbox input "false"
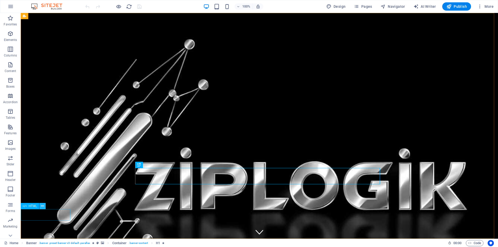
click at [43, 207] on icon at bounding box center [42, 206] width 3 height 5
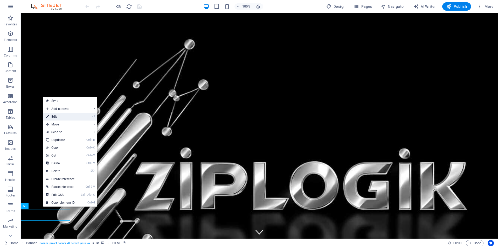
click at [62, 118] on link "⏎ Edit" at bounding box center [60, 117] width 35 height 8
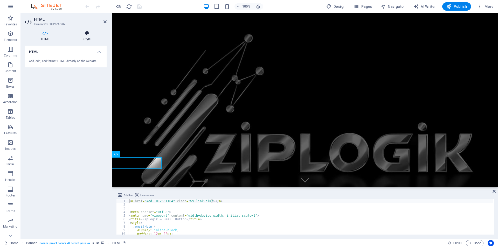
click at [85, 34] on icon at bounding box center [86, 33] width 39 height 5
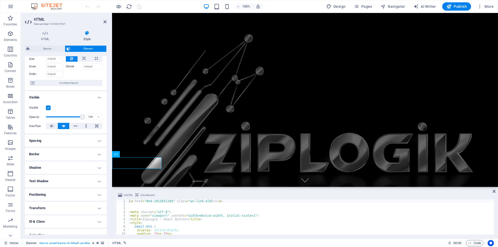
scroll to position [41, 0]
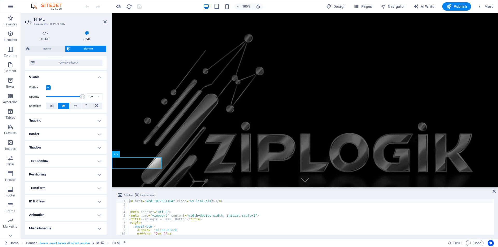
click at [48, 214] on h4 "Animation" at bounding box center [66, 215] width 82 height 12
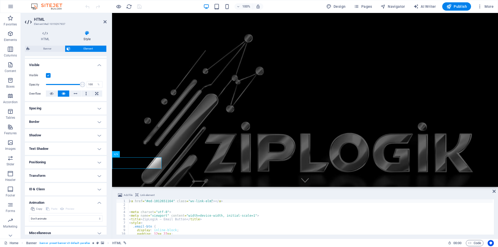
scroll to position [58, 0]
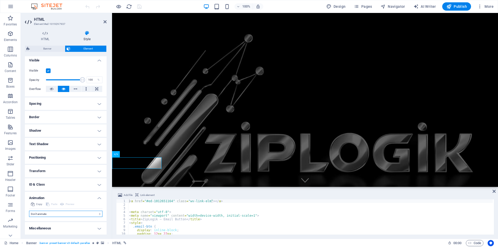
click at [53, 214] on select "Don't animate Show / Hide Slide up/down Zoom in/out Slide left to right Slide r…" at bounding box center [65, 214] width 73 height 6
select select "pulse"
click at [29, 211] on select "Don't animate Show / Hide Slide up/down Zoom in/out Slide left to right Slide r…" at bounding box center [65, 214] width 73 height 6
select select "scroll"
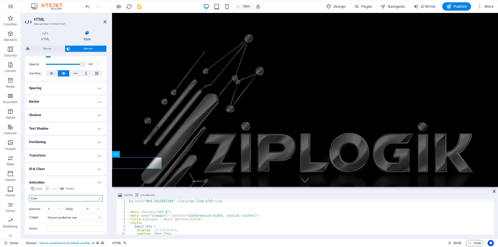
scroll to position [88, 0]
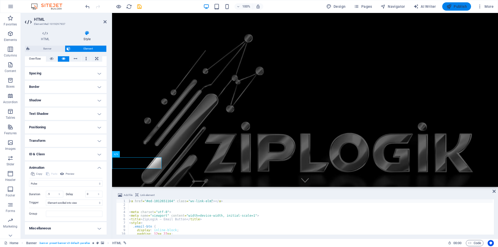
click at [456, 6] on span "Publish" at bounding box center [457, 6] width 21 height 5
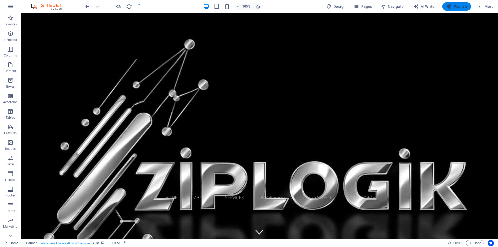
checkbox input "false"
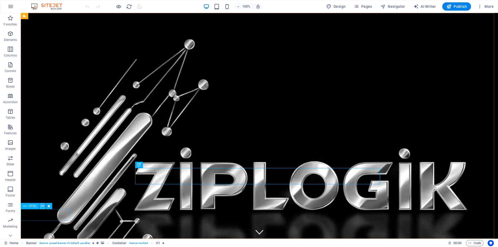
click at [42, 208] on icon at bounding box center [42, 206] width 3 height 5
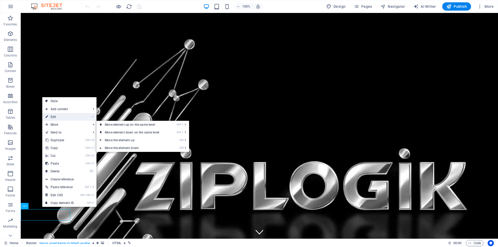
click at [50, 114] on link "⏎ Edit" at bounding box center [59, 117] width 35 height 8
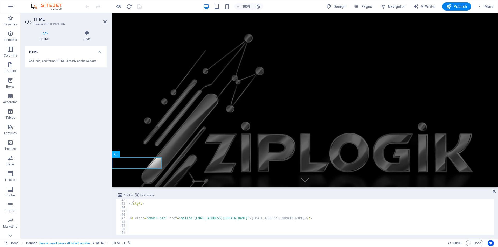
scroll to position [150, 0]
click at [194, 219] on div "} </ style > < a class = "email-btn" href = "mailto:[EMAIL_ADDRESS][DOMAIN_NAME…" at bounding box center [310, 220] width 365 height 43
type textarea "<a class="email-btn" href="mailto:Sales@ziplogik.com">Sales@ziplogik.com</a>"
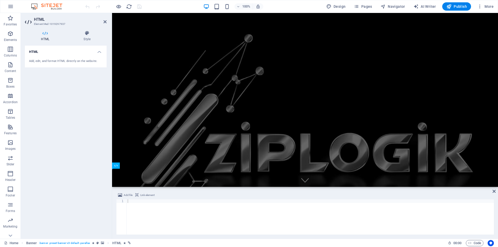
click at [177, 204] on div at bounding box center [311, 221] width 368 height 43
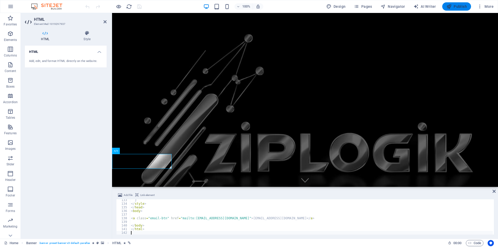
click at [460, 7] on span "Publish" at bounding box center [457, 6] width 21 height 5
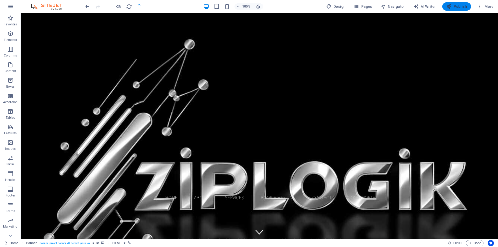
checkbox input "false"
click at [29, 203] on span "HTML" at bounding box center [33, 202] width 9 height 3
click at [26, 203] on icon at bounding box center [25, 203] width 4 height 6
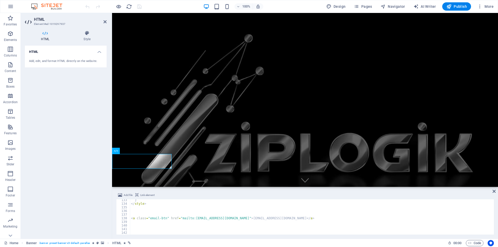
scroll to position [481, 0]
click at [168, 222] on div "} </ style > < a class = "email-btn" href = "mailto:Sales@ziplogik.com" > Sales…" at bounding box center [311, 220] width 363 height 43
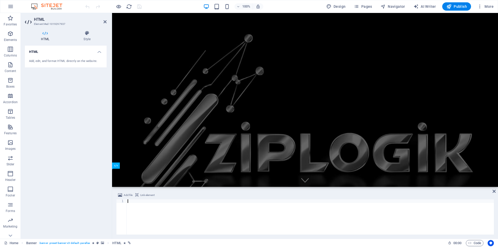
click at [129, 204] on div at bounding box center [311, 221] width 368 height 43
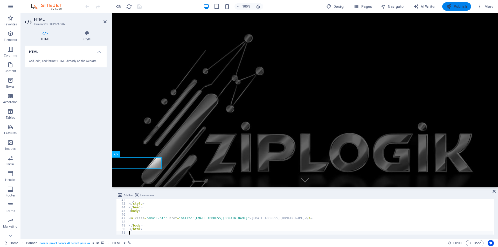
click at [455, 6] on span "Publish" at bounding box center [457, 6] width 21 height 5
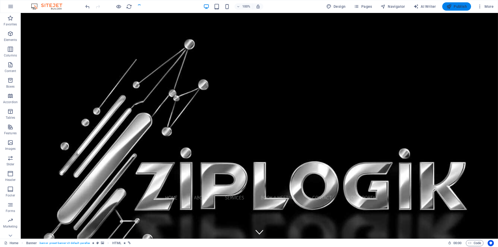
checkbox input "false"
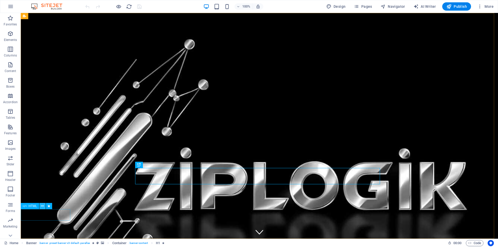
click at [43, 206] on icon at bounding box center [42, 206] width 3 height 5
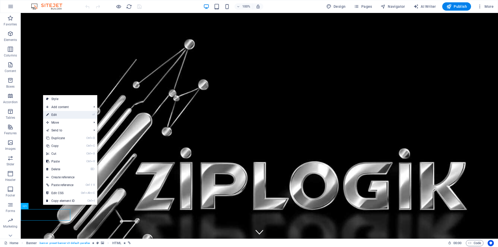
click at [57, 116] on link "⏎ Edit" at bounding box center [60, 115] width 35 height 8
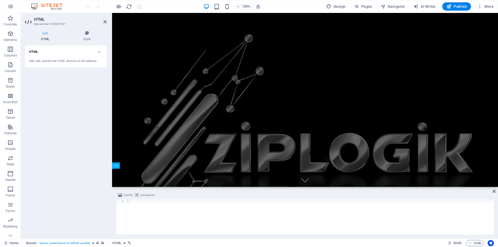
click at [139, 209] on div at bounding box center [311, 221] width 368 height 43
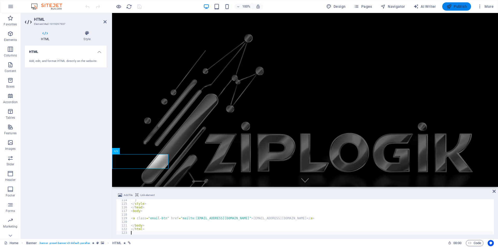
click at [458, 7] on span "Publish" at bounding box center [457, 6] width 21 height 5
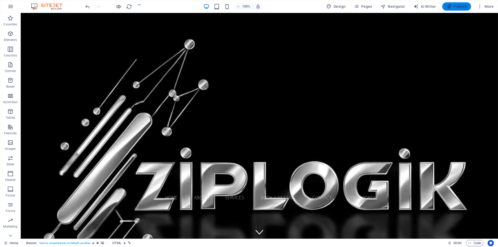
checkbox input "false"
click at [42, 203] on icon at bounding box center [42, 202] width 3 height 5
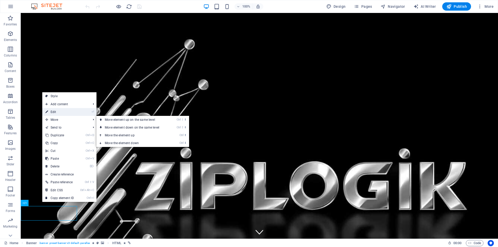
click at [56, 112] on link "⏎ Edit" at bounding box center [59, 112] width 35 height 8
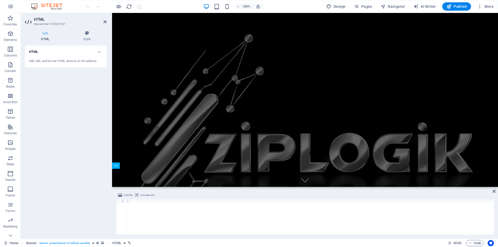
click at [139, 206] on div at bounding box center [311, 221] width 368 height 43
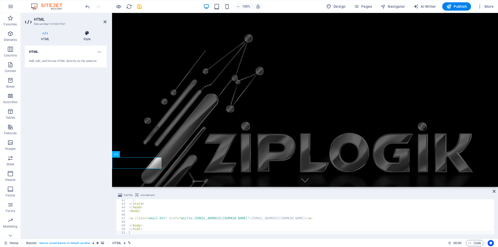
click at [88, 33] on icon at bounding box center [86, 33] width 39 height 5
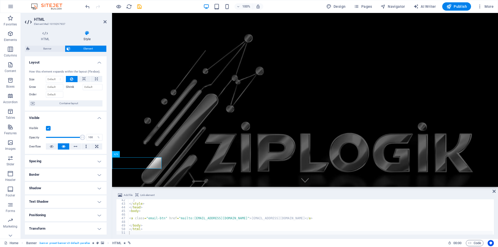
click at [50, 204] on h4 "Text Shadow" at bounding box center [66, 202] width 82 height 12
click at [87, 214] on span "Outside" at bounding box center [89, 212] width 9 height 6
type input "2"
type input "4"
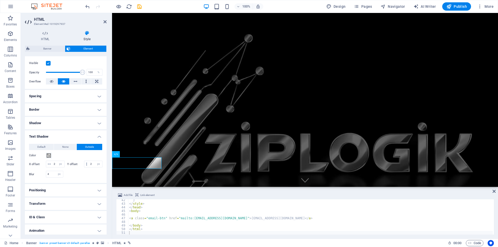
scroll to position [78, 0]
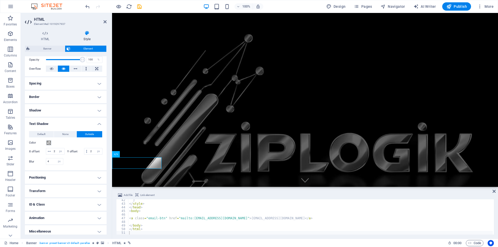
click at [45, 122] on h4 "Text Shadow" at bounding box center [66, 122] width 82 height 9
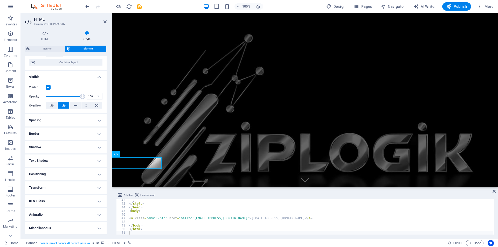
scroll to position [41, 0]
click at [41, 214] on h4 "Animation" at bounding box center [66, 215] width 82 height 12
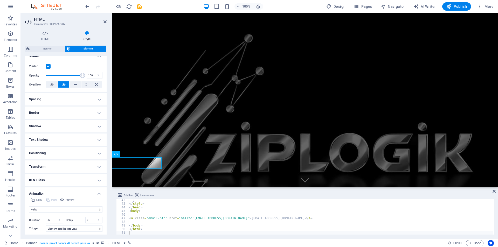
scroll to position [88, 0]
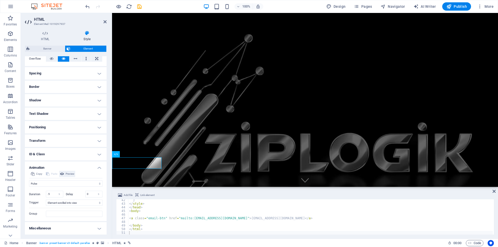
click at [73, 175] on span "Preview" at bounding box center [70, 174] width 9 height 6
drag, startPoint x: 49, startPoint y: 195, endPoint x: 46, endPoint y: 195, distance: 3.4
click at [46, 195] on div "Duration .5 s ms" at bounding box center [46, 194] width 34 height 7
drag, startPoint x: 51, startPoint y: 195, endPoint x: 41, endPoint y: 192, distance: 10.5
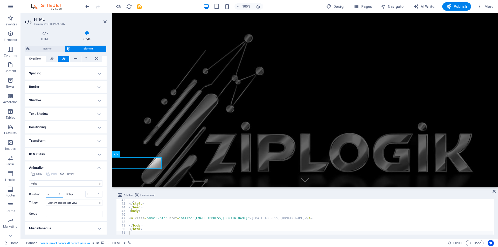
click at [41, 192] on div "Duration 6 s ms" at bounding box center [46, 194] width 34 height 7
type input "9"
drag, startPoint x: 89, startPoint y: 194, endPoint x: 85, endPoint y: 194, distance: 3.1
click at [86, 194] on input "0" at bounding box center [94, 194] width 17 height 6
drag, startPoint x: 88, startPoint y: 194, endPoint x: 84, endPoint y: 194, distance: 4.2
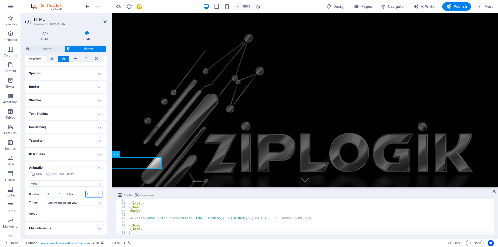
click at [84, 194] on div "Delay 1 s ms" at bounding box center [84, 194] width 37 height 7
type input "0"
drag, startPoint x: 51, startPoint y: 194, endPoint x: 42, endPoint y: 194, distance: 8.8
click at [42, 194] on div "Duration 9 s ms" at bounding box center [46, 194] width 34 height 7
type input "10"
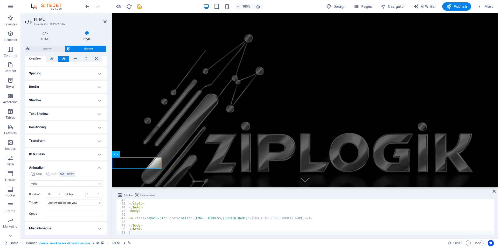
click at [72, 174] on span "Preview" at bounding box center [70, 174] width 9 height 6
click at [456, 6] on span "Publish" at bounding box center [457, 6] width 21 height 5
checkbox input "false"
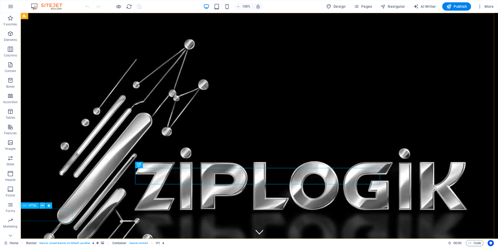
click at [42, 206] on icon at bounding box center [42, 205] width 3 height 5
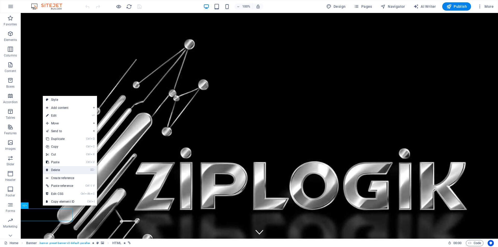
click at [56, 170] on link "⌦ Delete" at bounding box center [60, 170] width 35 height 8
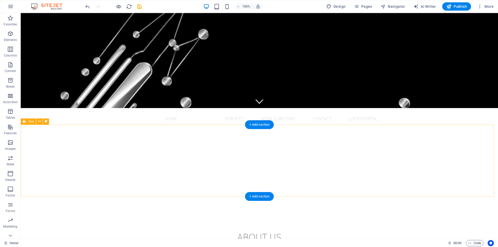
scroll to position [208, 0]
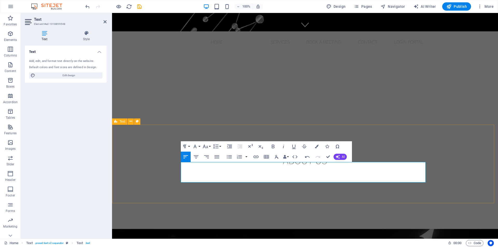
drag, startPoint x: 274, startPoint y: 173, endPoint x: 126, endPoint y: 151, distance: 149.5
click at [87, 33] on icon at bounding box center [86, 33] width 40 height 5
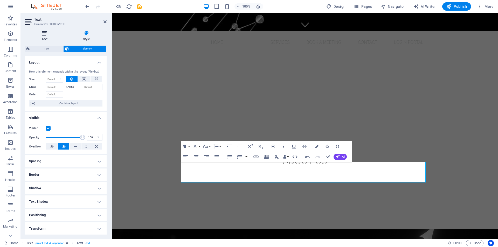
click at [45, 33] on icon at bounding box center [44, 33] width 39 height 5
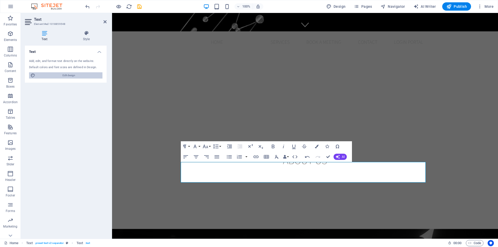
click at [69, 75] on span "Edit design" at bounding box center [69, 75] width 64 height 6
select select "rem"
select select "200"
select select "px"
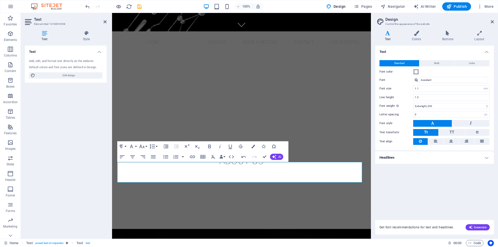
click at [417, 71] on span at bounding box center [416, 72] width 4 height 4
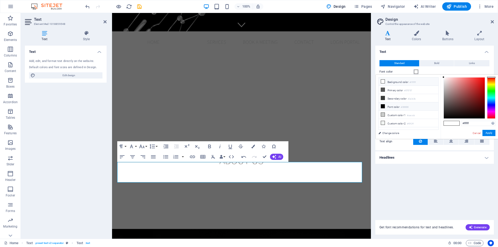
click at [383, 105] on icon at bounding box center [383, 107] width 4 height 4
type input "#000000"
click at [383, 105] on icon at bounding box center [383, 107] width 4 height 4
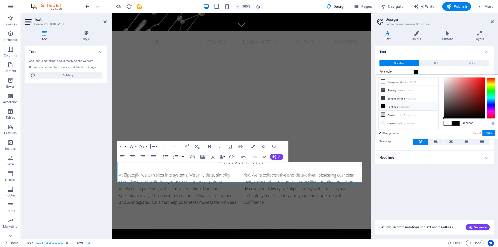
click at [73, 127] on div "Text Add, edit, and format text directly on the website. Default colors and fon…" at bounding box center [66, 140] width 82 height 189
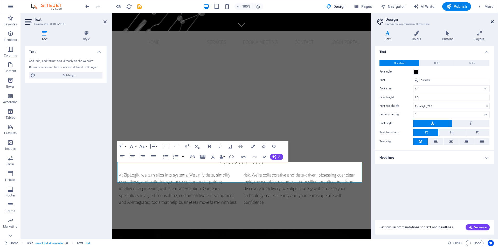
drag, startPoint x: 492, startPoint y: 21, endPoint x: 379, endPoint y: 8, distance: 113.7
click at [492, 21] on icon at bounding box center [492, 22] width 3 height 4
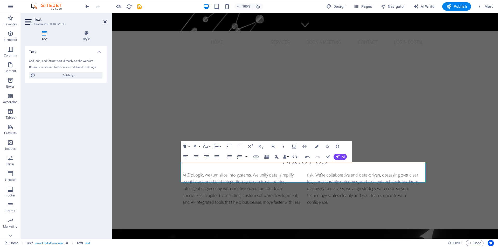
click at [104, 21] on icon at bounding box center [105, 22] width 3 height 4
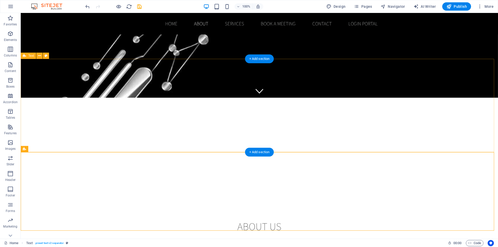
scroll to position [78, 0]
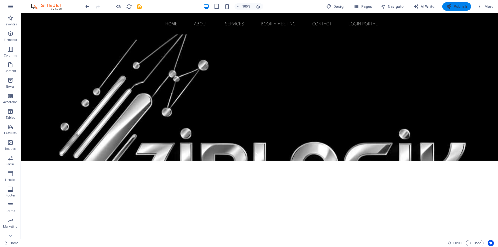
click at [459, 9] on span "Publish" at bounding box center [457, 6] width 21 height 5
checkbox input "false"
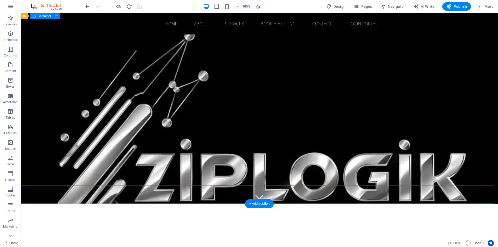
scroll to position [0, 0]
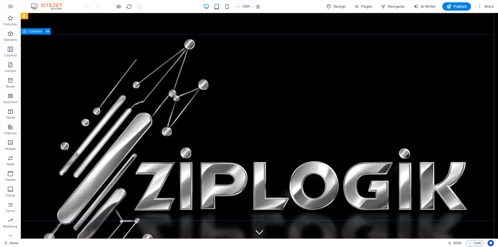
click at [47, 32] on icon at bounding box center [47, 31] width 3 height 5
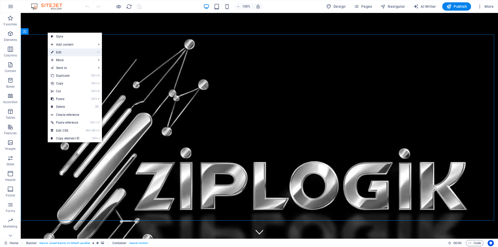
click at [54, 51] on link "⏎ Edit" at bounding box center [65, 53] width 35 height 8
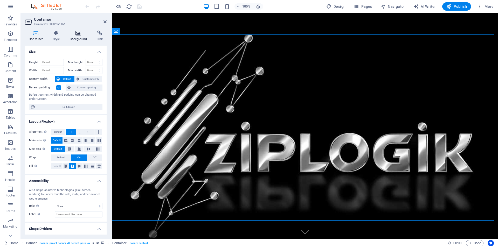
click at [78, 35] on icon at bounding box center [78, 33] width 25 height 5
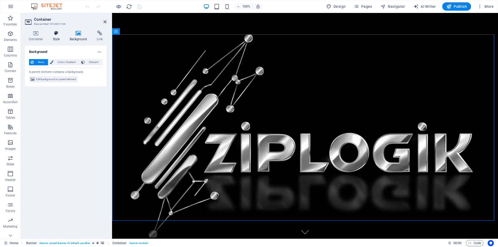
click at [55, 37] on h4 "Style" at bounding box center [57, 36] width 17 height 11
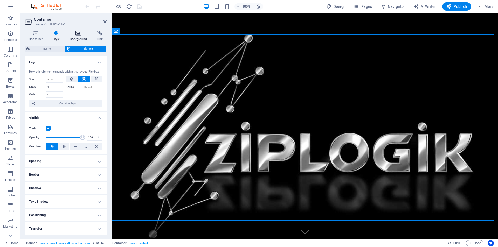
click at [78, 35] on icon at bounding box center [78, 33] width 25 height 5
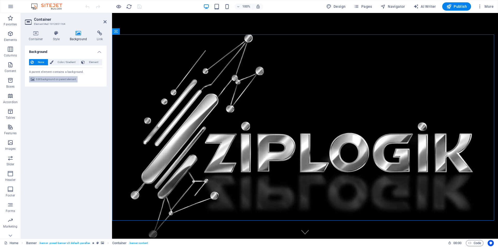
click at [49, 79] on span "Edit background on parent element" at bounding box center [56, 79] width 40 height 6
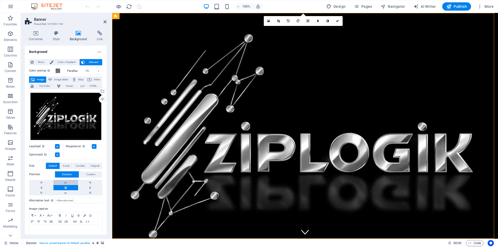
scroll to position [10, 0]
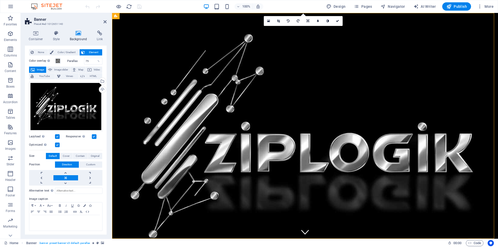
click at [107, 21] on aside "Banner Preset #ed-1012651140 Container Style Background Link Size Height Defaul…" at bounding box center [66, 126] width 91 height 226
click at [105, 21] on icon at bounding box center [105, 22] width 3 height 4
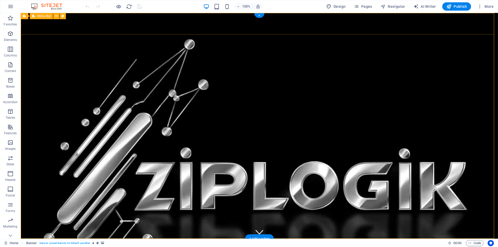
click at [82, 239] on div "Home About Services Book a meeting Contact Login Portal Menu" at bounding box center [260, 250] width 478 height 22
click at [44, 17] on span "Menu Bar" at bounding box center [43, 16] width 13 height 3
click at [56, 17] on icon at bounding box center [56, 15] width 3 height 5
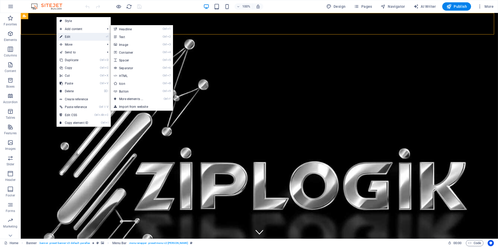
click at [73, 38] on link "⏎ Edit" at bounding box center [74, 37] width 35 height 8
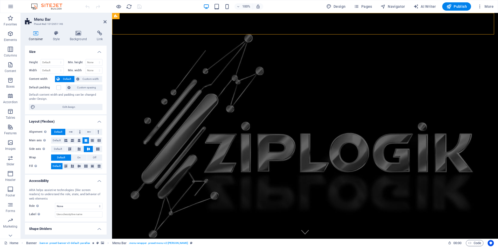
scroll to position [12, 0]
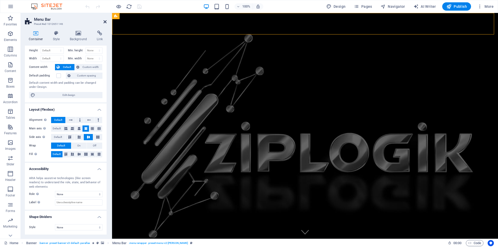
click at [104, 22] on icon at bounding box center [105, 22] width 3 height 4
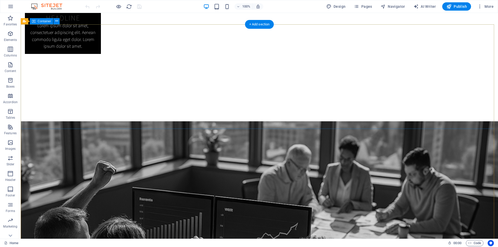
scroll to position [1045, 0]
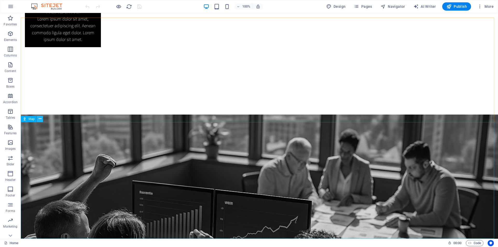
click at [39, 120] on icon at bounding box center [40, 118] width 3 height 5
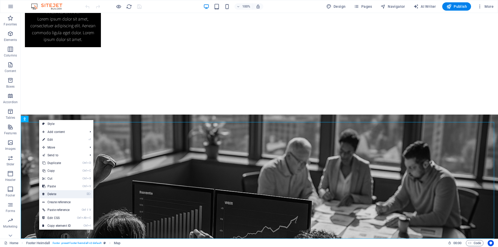
click at [50, 193] on link "⌦ Delete" at bounding box center [56, 195] width 35 height 8
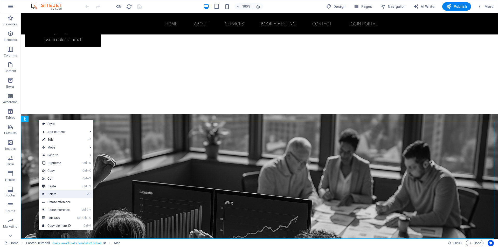
scroll to position [928, 0]
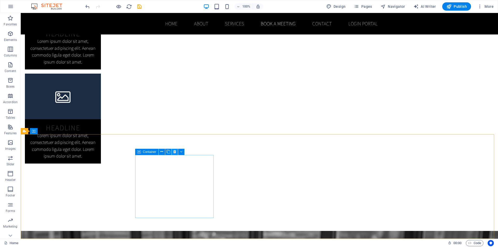
click at [174, 153] on icon at bounding box center [174, 151] width 3 height 5
drag, startPoint x: 175, startPoint y: 151, endPoint x: 158, endPoint y: 144, distance: 19.0
click at [175, 151] on icon at bounding box center [174, 151] width 3 height 5
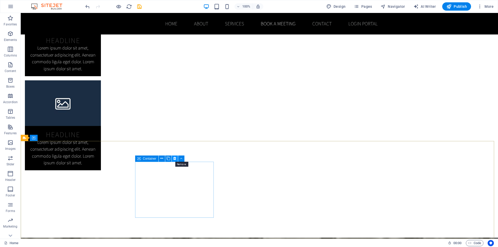
click at [174, 158] on icon at bounding box center [174, 158] width 3 height 5
click at [174, 160] on icon at bounding box center [174, 158] width 3 height 5
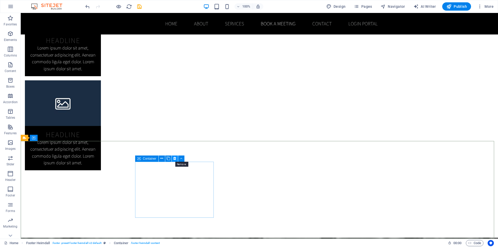
click at [176, 158] on icon at bounding box center [174, 158] width 3 height 5
click at [175, 159] on icon at bounding box center [174, 158] width 3 height 5
click at [161, 158] on icon at bounding box center [161, 158] width 3 height 5
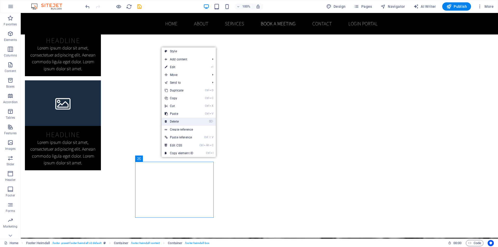
click at [175, 120] on link "⌦ Delete" at bounding box center [179, 122] width 35 height 8
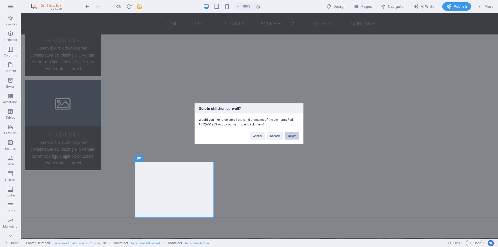
click at [291, 136] on button "Delete" at bounding box center [292, 136] width 15 height 8
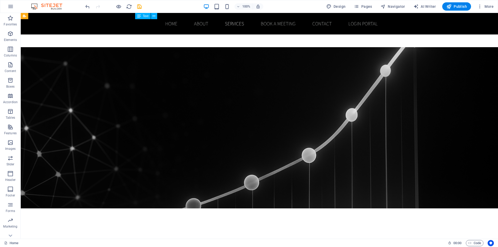
scroll to position [493, 0]
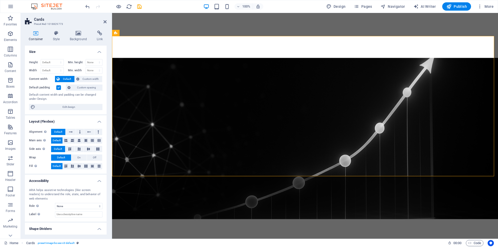
click at [58, 88] on label at bounding box center [58, 87] width 5 height 5
click at [0, 0] on input "Default padding" at bounding box center [0, 0] width 0 height 0
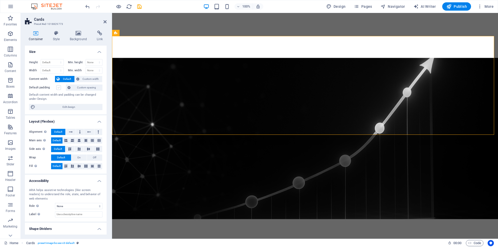
click at [58, 88] on label at bounding box center [58, 87] width 5 height 5
click at [0, 0] on input "Default padding" at bounding box center [0, 0] width 0 height 0
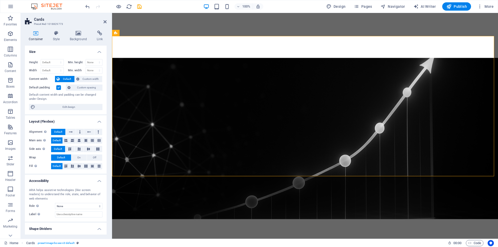
click at [58, 88] on label at bounding box center [58, 87] width 5 height 5
click at [0, 0] on input "Default padding" at bounding box center [0, 0] width 0 height 0
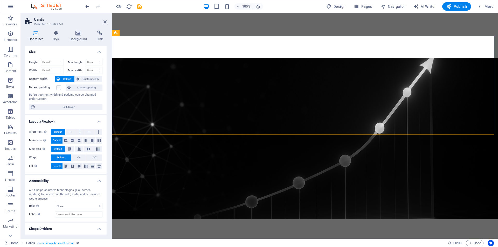
click at [58, 88] on label at bounding box center [58, 87] width 5 height 5
click at [0, 0] on input "Default padding" at bounding box center [0, 0] width 0 height 0
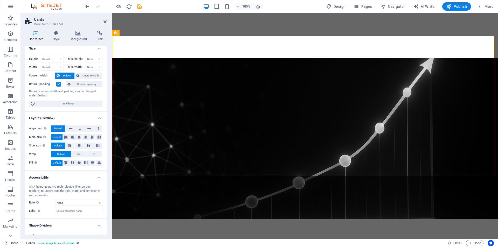
scroll to position [0, 0]
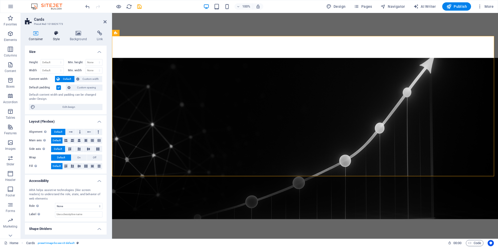
click at [59, 36] on h4 "Style" at bounding box center [57, 36] width 17 height 11
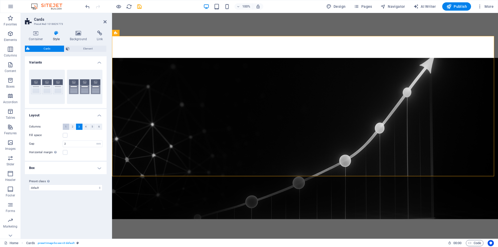
click at [67, 126] on span "1" at bounding box center [66, 127] width 2 height 6
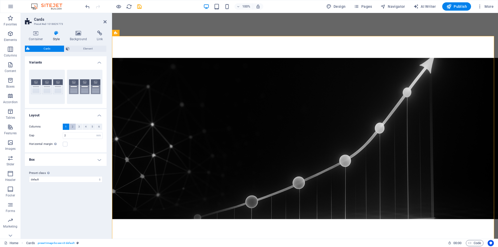
click at [73, 128] on span "2" at bounding box center [73, 127] width 2 height 6
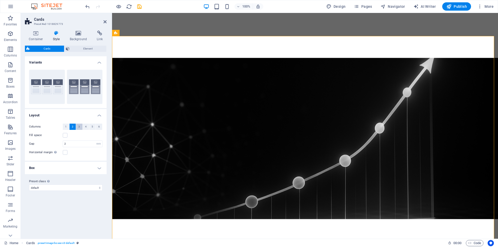
click at [80, 126] on button "3" at bounding box center [79, 127] width 6 height 6
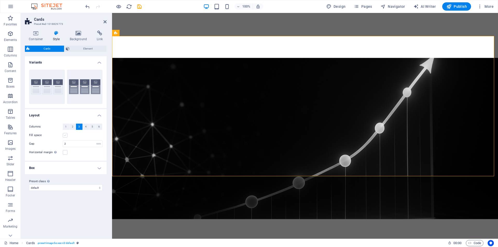
click at [66, 136] on label at bounding box center [65, 135] width 5 height 5
click at [0, 0] on input "Fill space" at bounding box center [0, 0] width 0 height 0
click at [58, 88] on button "Border" at bounding box center [47, 87] width 36 height 34
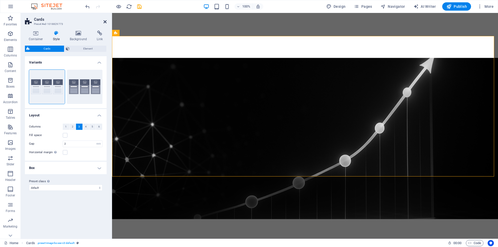
click at [105, 21] on icon at bounding box center [105, 22] width 3 height 4
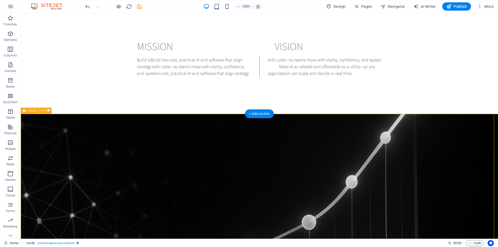
scroll to position [493, 0]
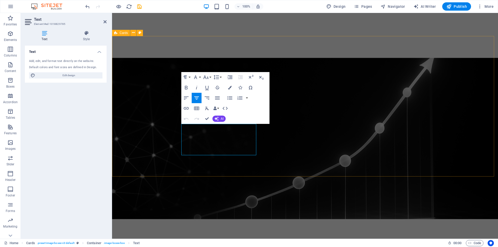
drag, startPoint x: 240, startPoint y: 150, endPoint x: 175, endPoint y: 128, distance: 67.9
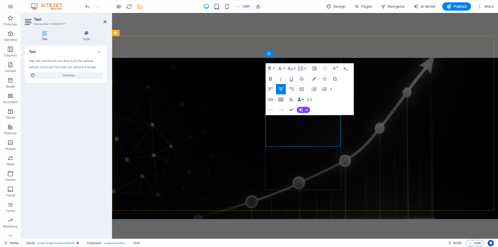
drag, startPoint x: 324, startPoint y: 140, endPoint x: 272, endPoint y: 120, distance: 55.4
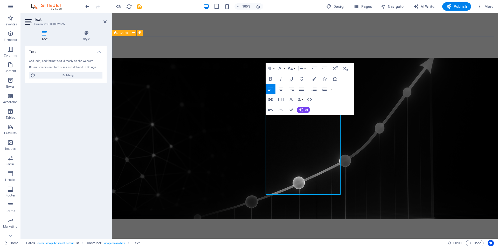
select select "rem"
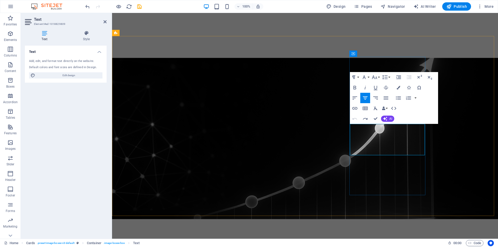
drag, startPoint x: 417, startPoint y: 150, endPoint x: 353, endPoint y: 127, distance: 67.8
drag, startPoint x: 410, startPoint y: 149, endPoint x: 357, endPoint y: 129, distance: 56.9
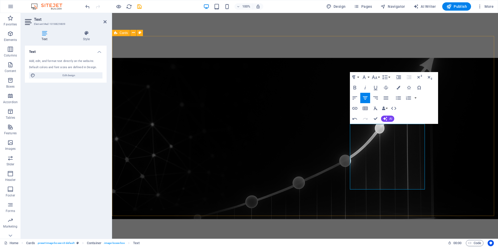
select select "rem"
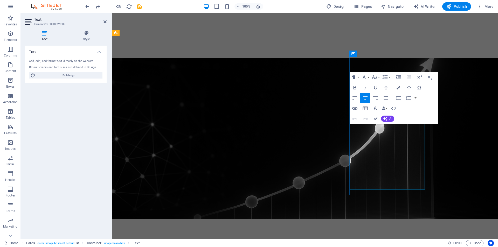
drag, startPoint x: 398, startPoint y: 182, endPoint x: 355, endPoint y: 128, distance: 69.3
click at [400, 97] on icon "button" at bounding box center [398, 97] width 5 height 3
click at [396, 98] on icon "button" at bounding box center [398, 97] width 5 height 3
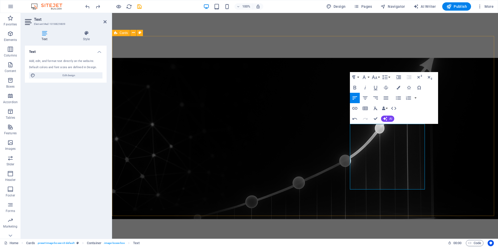
select select "rem"
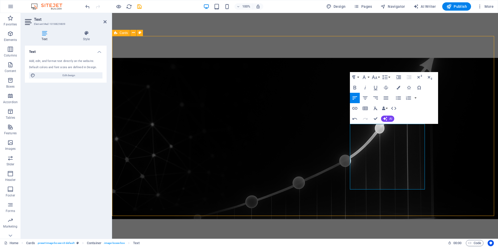
select select "rem"
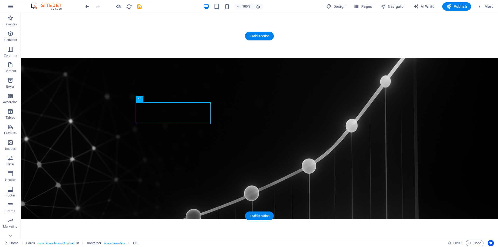
drag, startPoint x: 157, startPoint y: 116, endPoint x: 203, endPoint y: 110, distance: 46.8
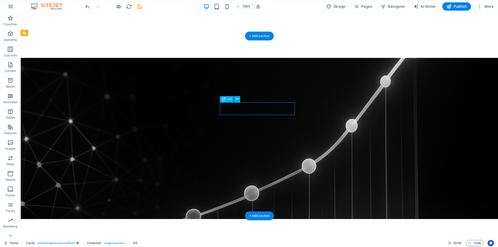
drag, startPoint x: 226, startPoint y: 110, endPoint x: 271, endPoint y: 111, distance: 44.7
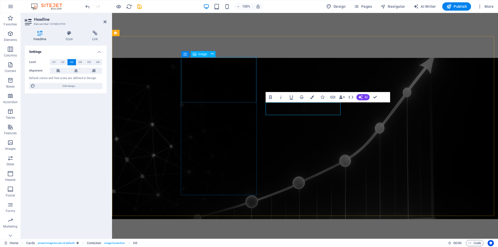
click at [201, 53] on span "Image" at bounding box center [203, 54] width 9 height 3
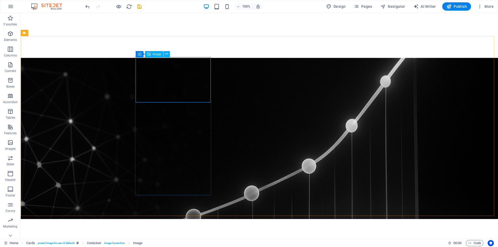
click at [155, 54] on span "Image" at bounding box center [157, 54] width 9 height 3
click at [151, 54] on div "Image" at bounding box center [154, 54] width 18 height 6
select select "%"
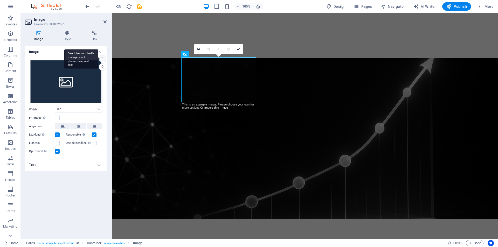
click at [103, 58] on div "Select files from the file manager, stock photos, or upload file(s)" at bounding box center [102, 59] width 8 height 8
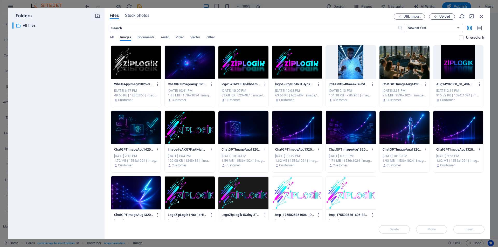
click at [444, 18] on span "Upload" at bounding box center [445, 16] width 11 height 3
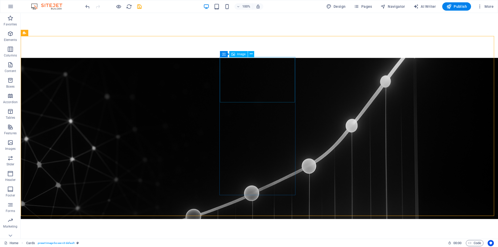
click at [239, 54] on span "Image" at bounding box center [241, 54] width 9 height 3
select select "%"
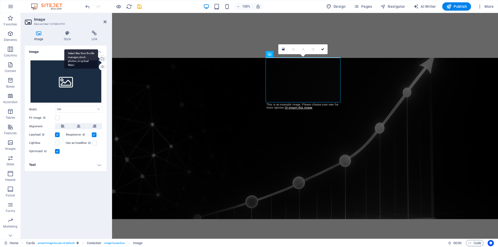
click at [98, 58] on div "Select files from the file manager, stock photos, or upload file(s)" at bounding box center [81, 58] width 34 height 19
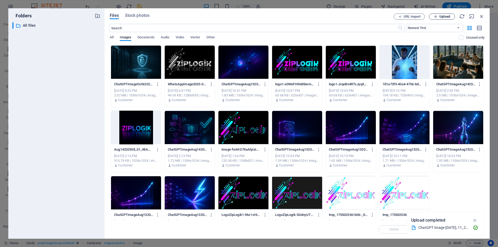
click at [437, 17] on icon "button" at bounding box center [435, 16] width 3 height 3
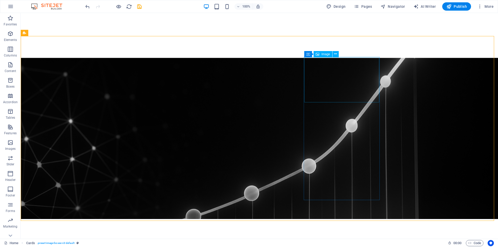
click at [328, 55] on span "Image" at bounding box center [326, 54] width 9 height 3
select select "%"
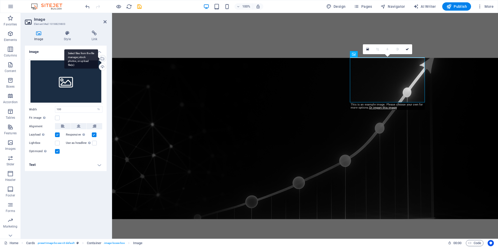
click at [103, 58] on div "Select files from the file manager, stock photos, or upload file(s)" at bounding box center [102, 59] width 8 height 8
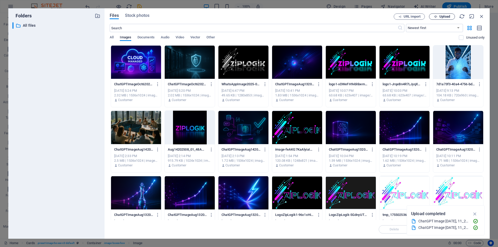
click at [447, 15] on span "Upload" at bounding box center [445, 16] width 11 height 3
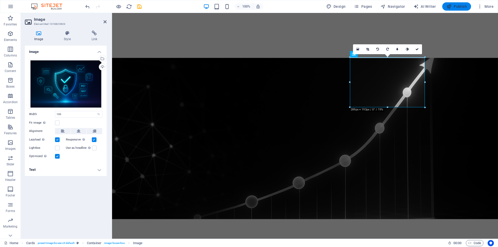
click at [462, 3] on button "Publish" at bounding box center [457, 6] width 29 height 8
checkbox input "false"
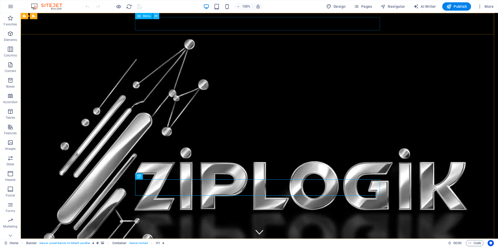
click at [157, 15] on icon at bounding box center [156, 15] width 3 height 5
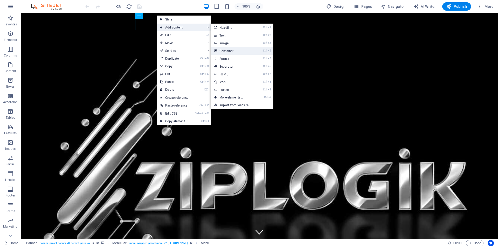
click at [238, 48] on link "Ctrl 4 Container" at bounding box center [232, 51] width 43 height 8
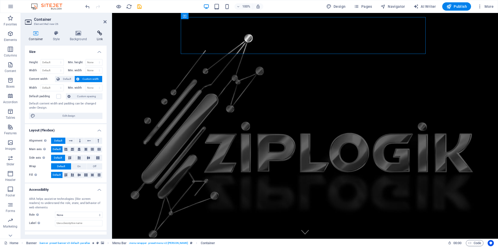
click at [101, 35] on icon at bounding box center [100, 33] width 14 height 5
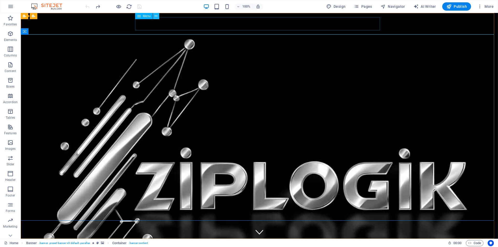
click at [158, 17] on button at bounding box center [156, 16] width 6 height 6
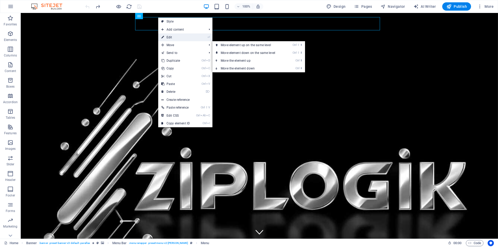
click at [170, 38] on link "⏎ Edit" at bounding box center [175, 37] width 35 height 8
select select
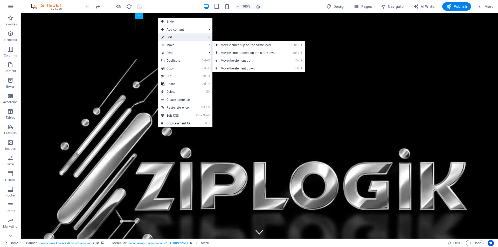
select select
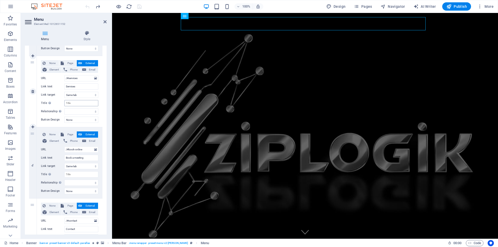
scroll to position [156, 0]
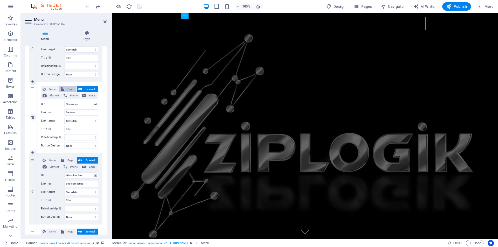
click at [70, 87] on span "Page" at bounding box center [70, 89] width 10 height 6
select select
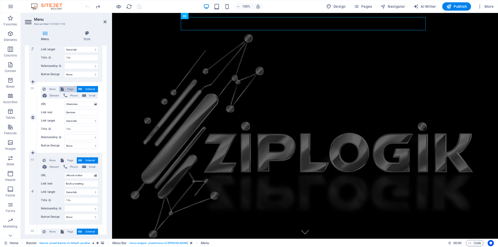
select select
click at [82, 88] on button "External" at bounding box center [87, 89] width 21 height 6
select select
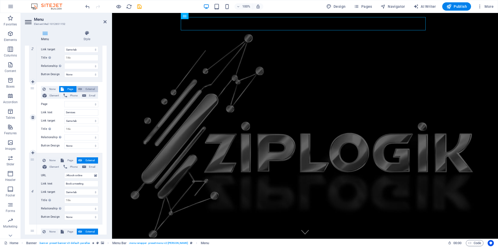
select select
select select "blank"
select select
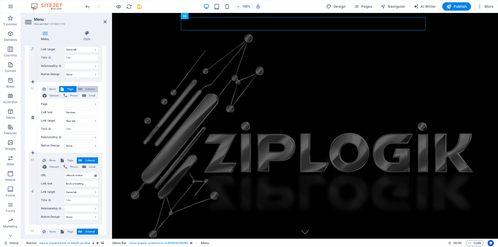
select select
click at [93, 121] on select "New tab Same tab Overlay" at bounding box center [81, 121] width 34 height 6
click at [106, 21] on icon at bounding box center [105, 22] width 3 height 4
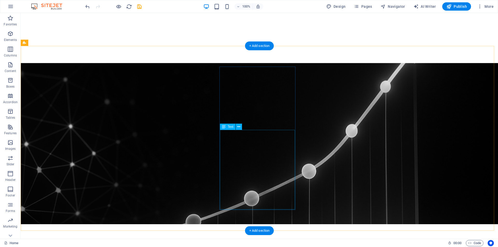
scroll to position [493, 0]
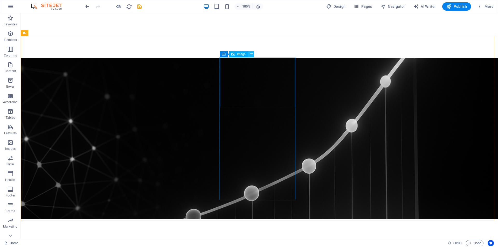
click at [251, 55] on icon at bounding box center [251, 53] width 3 height 5
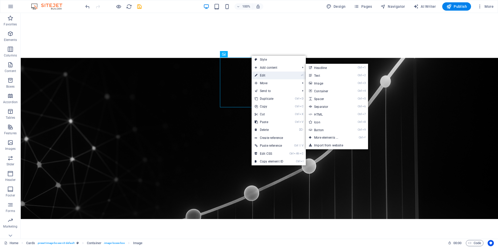
click at [262, 77] on link "⏎ Edit" at bounding box center [269, 76] width 35 height 8
select select "%"
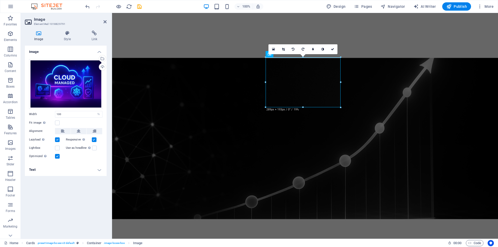
click at [101, 169] on h4 "Text" at bounding box center [66, 170] width 82 height 12
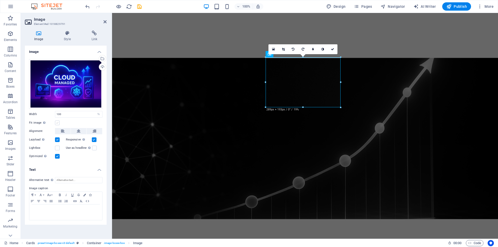
click at [56, 122] on label at bounding box center [57, 123] width 5 height 5
click at [0, 0] on input "Fit image Automatically fit image to a fixed width and height" at bounding box center [0, 0] width 0 height 0
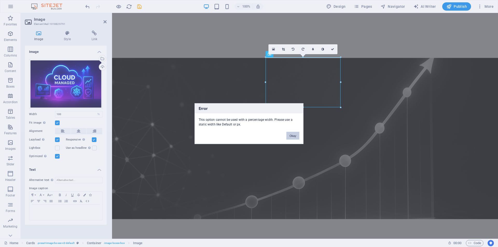
click at [292, 135] on button "Okay" at bounding box center [293, 136] width 13 height 8
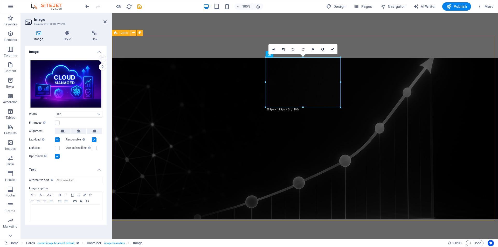
click at [132, 33] on icon at bounding box center [133, 32] width 3 height 5
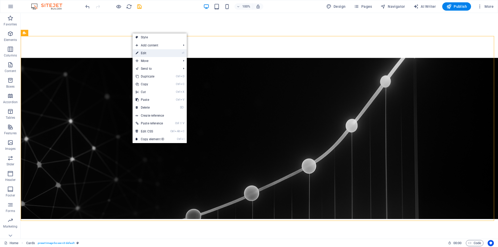
click at [142, 53] on link "⏎ Edit" at bounding box center [150, 53] width 35 height 8
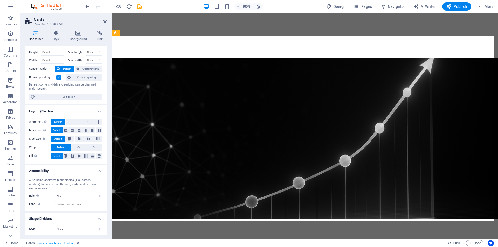
scroll to position [12, 0]
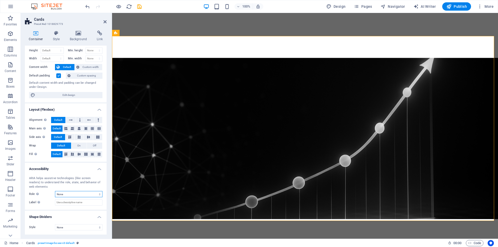
click at [74, 193] on select "None Alert Article Banner Comment Complementary Dialog Footer Header Marquee Pr…" at bounding box center [79, 194] width 48 height 6
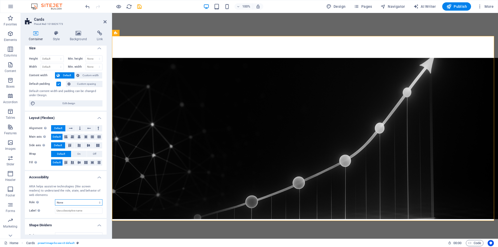
scroll to position [0, 0]
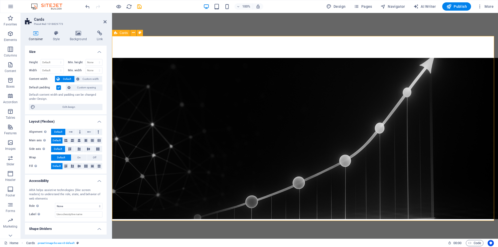
click at [104, 22] on icon at bounding box center [105, 22] width 3 height 4
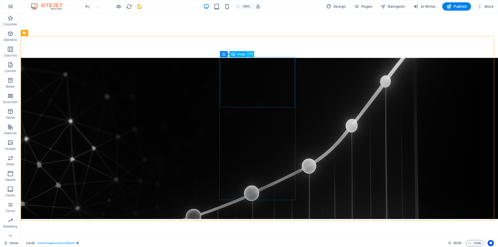
click at [252, 54] on icon at bounding box center [251, 53] width 3 height 5
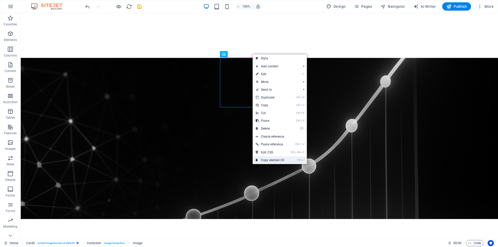
click at [267, 158] on link "Ctrl I Copy element ID" at bounding box center [270, 161] width 35 height 8
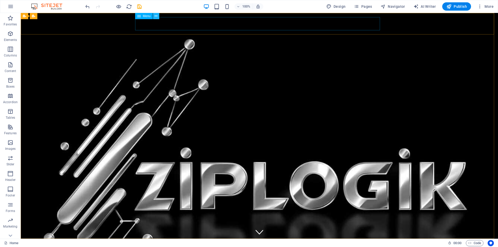
click at [157, 16] on icon at bounding box center [156, 15] width 3 height 5
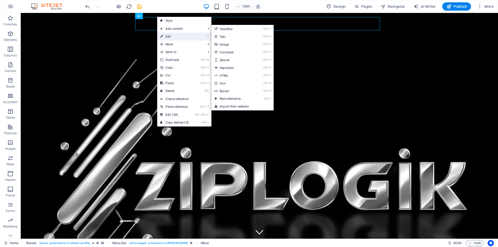
click at [163, 35] on link "⏎ Edit" at bounding box center [174, 37] width 35 height 8
select select
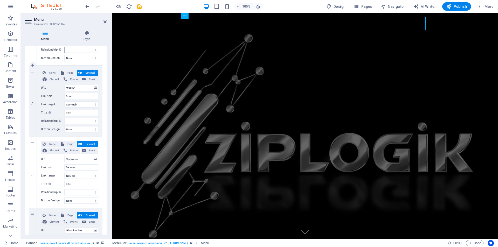
scroll to position [104, 0]
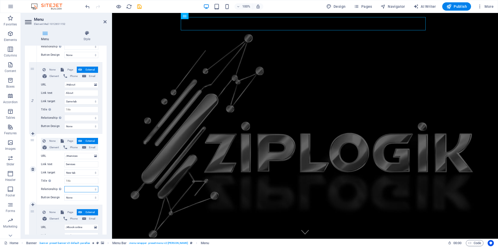
click at [73, 187] on select "alternate author bookmark external help license next nofollow noreferrer noopen…" at bounding box center [81, 189] width 34 height 6
click at [59, 192] on div "Sets the relationship of this link to the link target . For example, the value …" at bounding box center [76, 205] width 42 height 27
click at [64, 189] on select "alternate author bookmark external help license next nofollow noreferrer noopen…" at bounding box center [81, 189] width 34 height 6
click at [91, 198] on select "None Default Primary Secondary" at bounding box center [81, 198] width 34 height 6
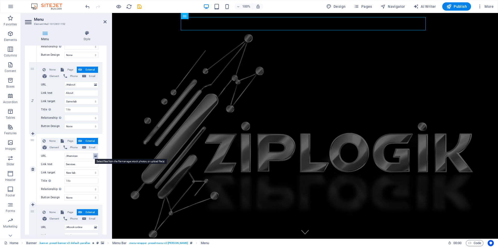
click at [94, 157] on icon at bounding box center [95, 156] width 3 height 6
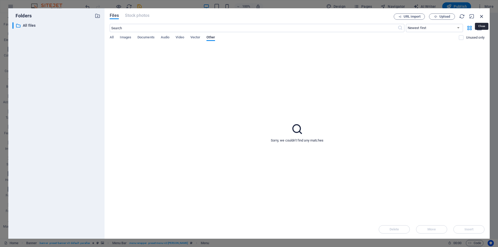
click at [481, 15] on icon "button" at bounding box center [482, 16] width 6 height 6
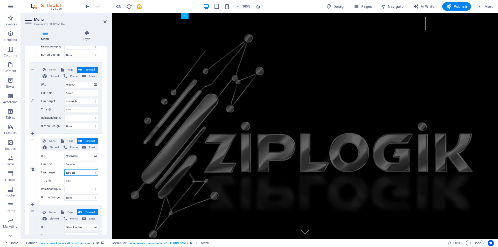
click at [82, 171] on select "New tab Same tab Overlay" at bounding box center [81, 173] width 34 height 6
click at [30, 178] on div "3" at bounding box center [33, 169] width 8 height 71
select select
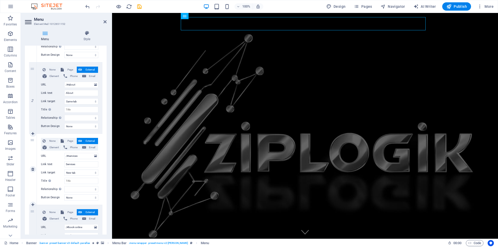
select select
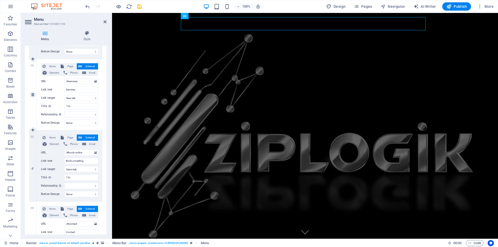
scroll to position [182, 0]
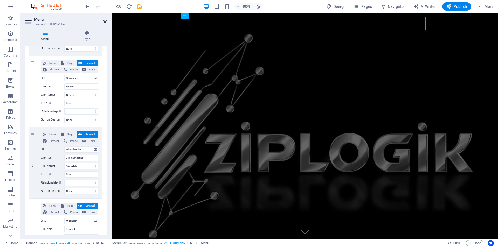
click at [106, 22] on icon at bounding box center [105, 22] width 3 height 4
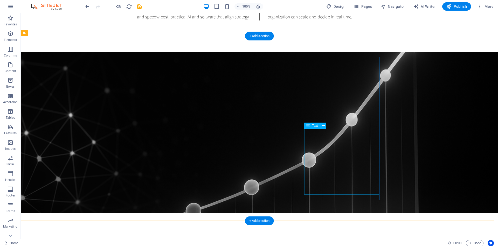
scroll to position [493, 0]
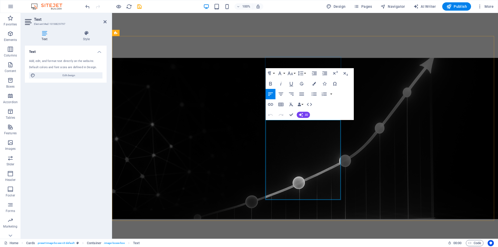
click at [464, 8] on span "Publish" at bounding box center [457, 6] width 21 height 5
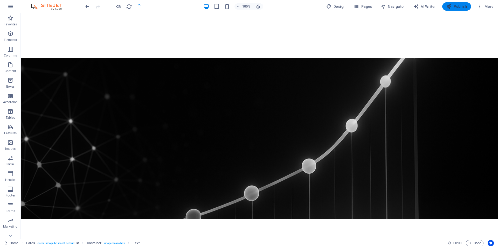
checkbox input "false"
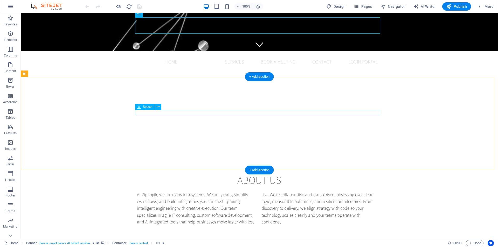
scroll to position [234, 0]
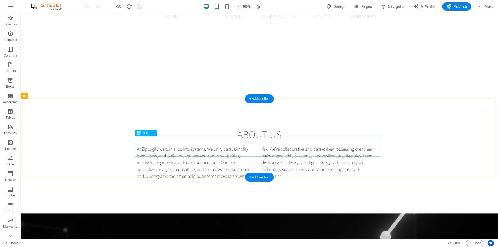
click at [309, 238] on div "Build loBuild low-cost, practical AI and software that align strategy with code…" at bounding box center [259, 248] width 245 height 21
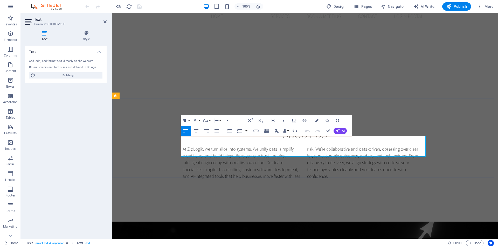
drag, startPoint x: 397, startPoint y: 155, endPoint x: 312, endPoint y: 140, distance: 86.9
click at [312, 238] on p "Build loBuild low-cost, practical AI and software that align strategy with code…" at bounding box center [305, 248] width 245 height 21
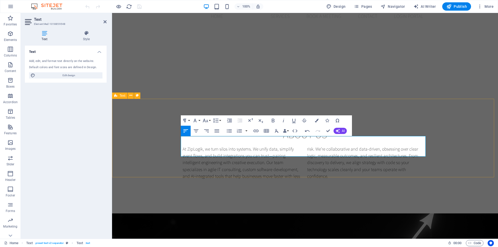
drag, startPoint x: 292, startPoint y: 153, endPoint x: 172, endPoint y: 140, distance: 119.9
click at [172, 201] on div "MISSION VISION Build loBuild low-cost, practical AI and software that align str…" at bounding box center [305, 240] width 386 height 79
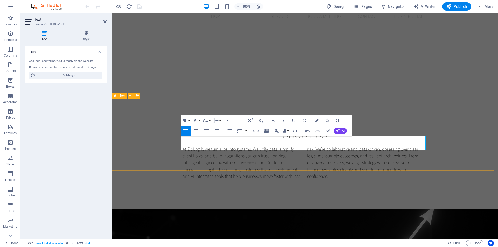
click at [129, 201] on div "MISSION VISION Build low-cost, practical AI and software that align strategy wi…" at bounding box center [305, 237] width 386 height 72
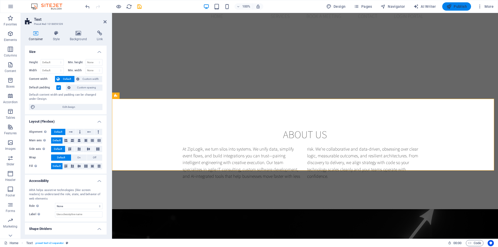
click at [459, 6] on span "Publish" at bounding box center [457, 6] width 21 height 5
checkbox input "false"
